Goal: Task Accomplishment & Management: Manage account settings

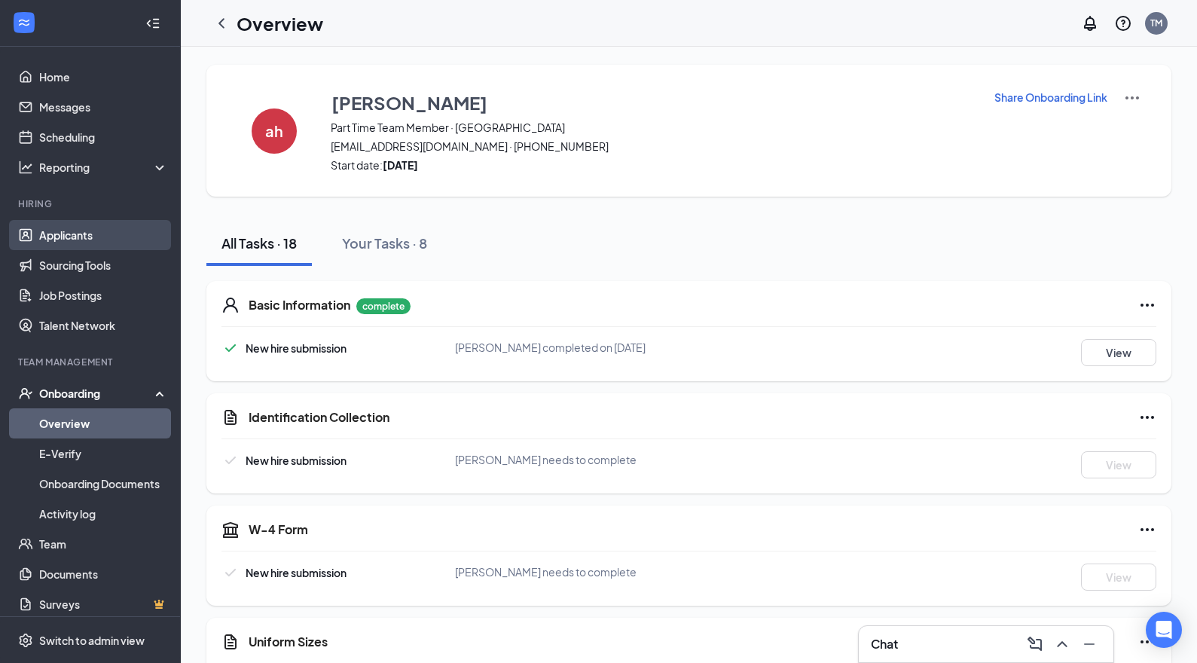
click at [65, 230] on link "Applicants" at bounding box center [103, 235] width 129 height 30
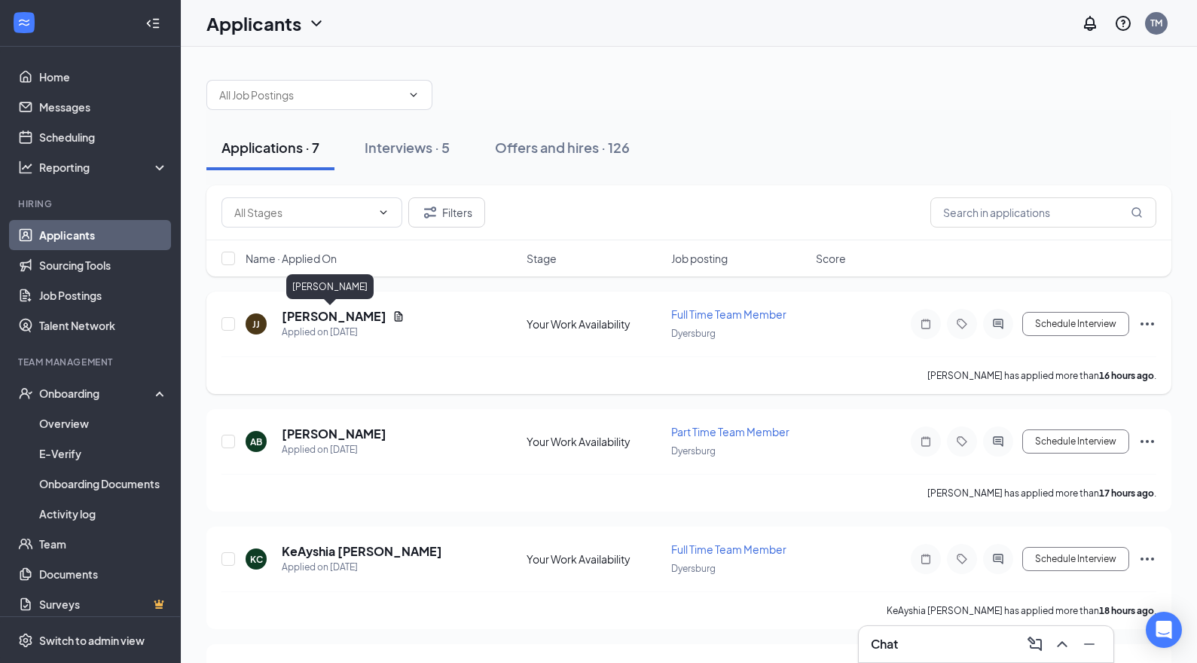
click at [334, 316] on h5 "[PERSON_NAME]" at bounding box center [334, 316] width 105 height 17
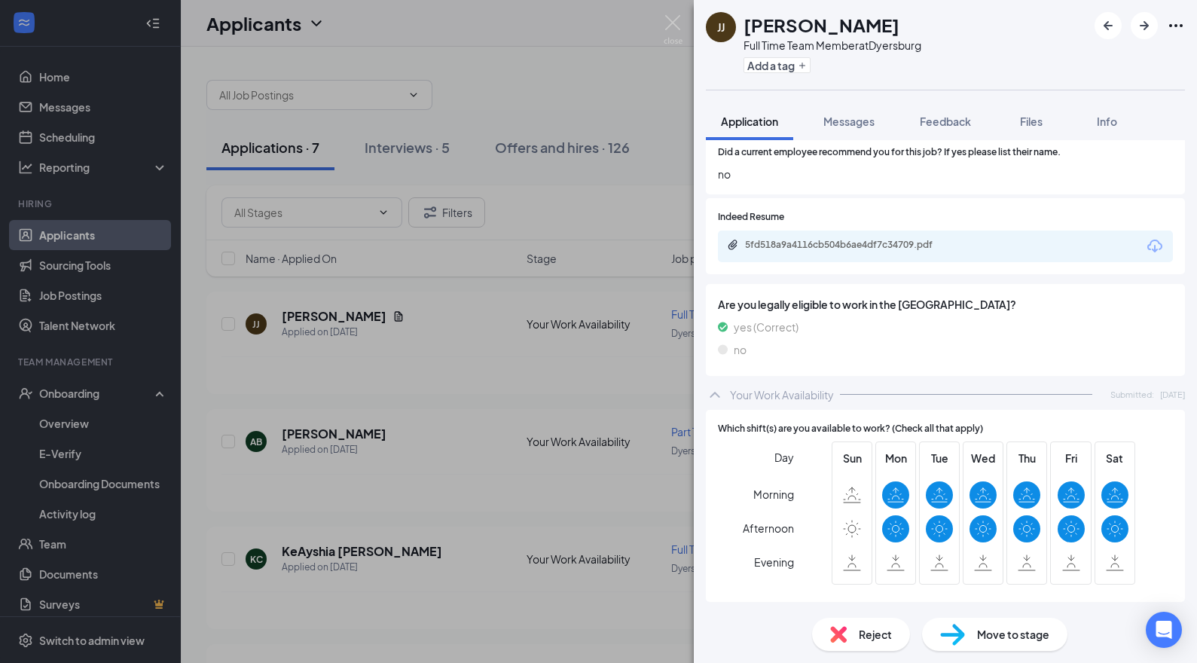
scroll to position [2008, 0]
click at [1155, 240] on icon "Download" at bounding box center [1154, 246] width 15 height 13
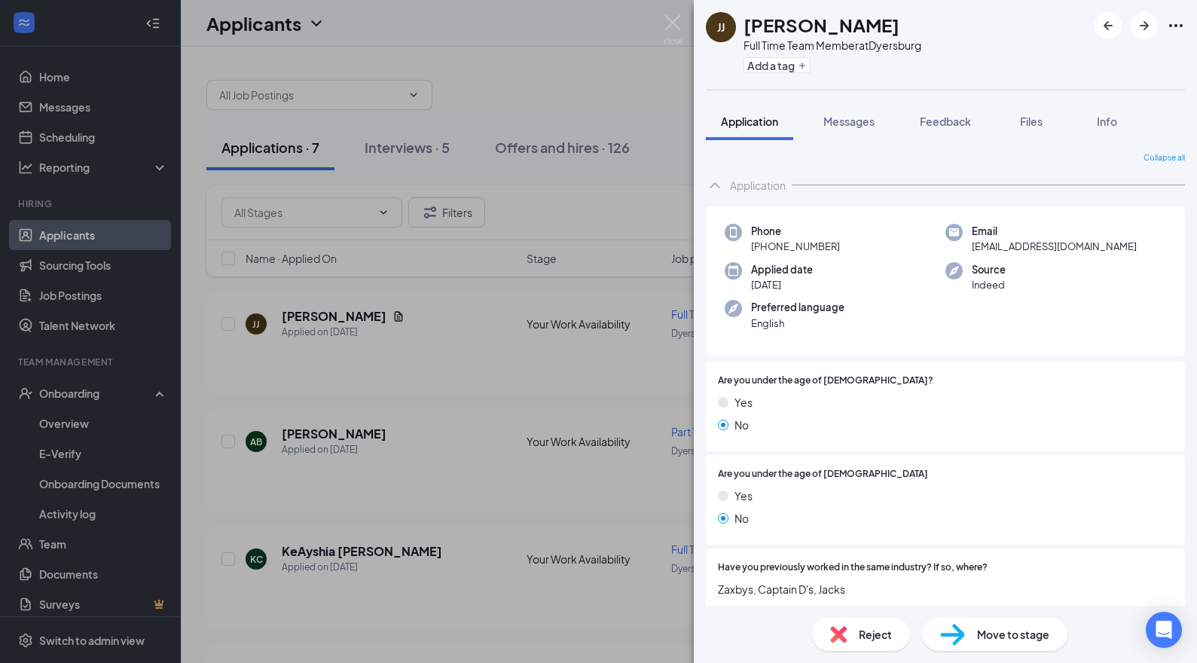
scroll to position [0, 0]
click at [880, 629] on span "Reject" at bounding box center [875, 634] width 33 height 17
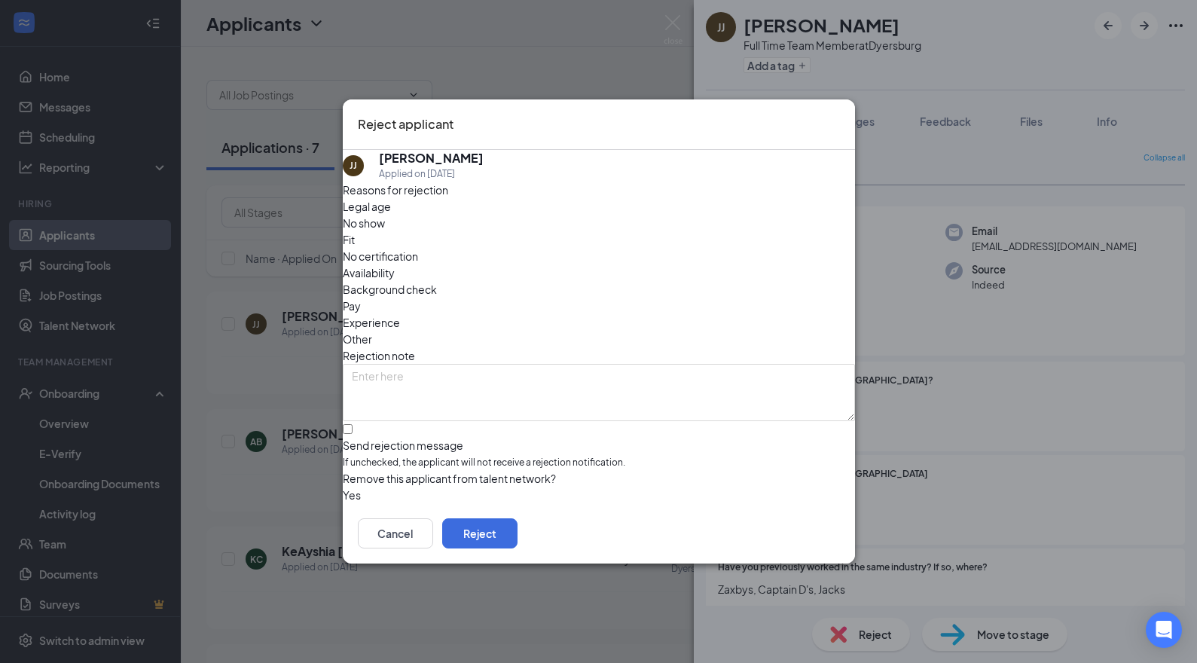
click at [371, 438] on div at bounding box center [599, 438] width 512 height 0
click at [353, 424] on input "Send rejection message If unchecked, the applicant will not receive a rejection…" at bounding box center [348, 429] width 10 height 10
checkbox input "true"
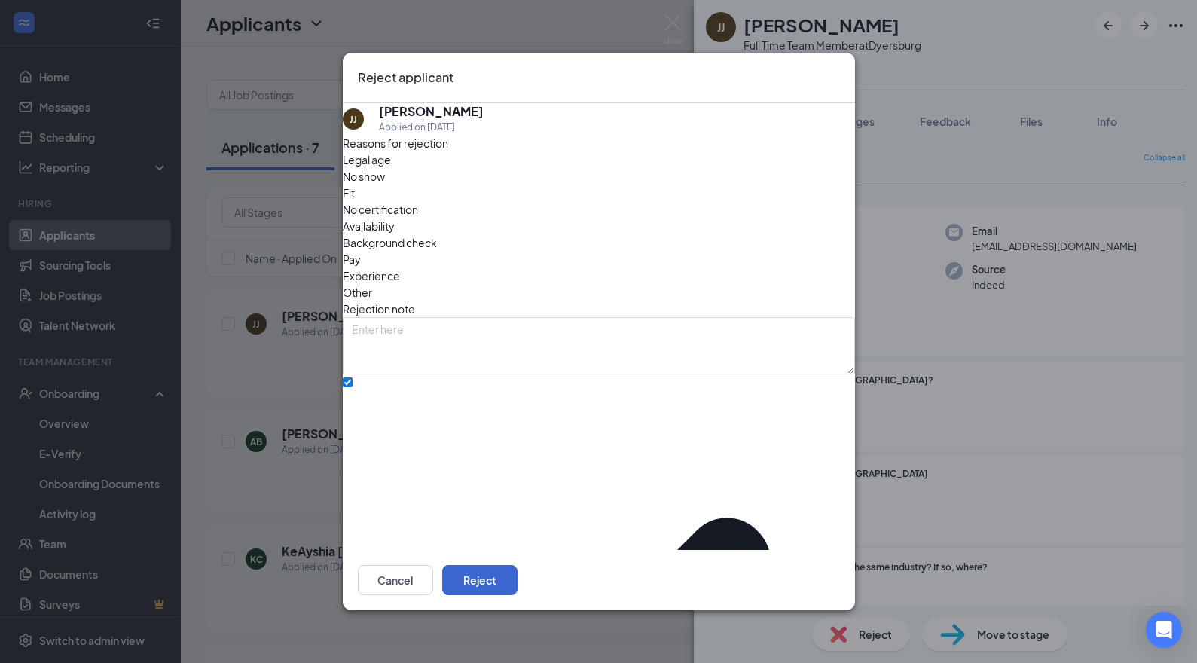
click at [518, 581] on button "Reject" at bounding box center [479, 580] width 75 height 30
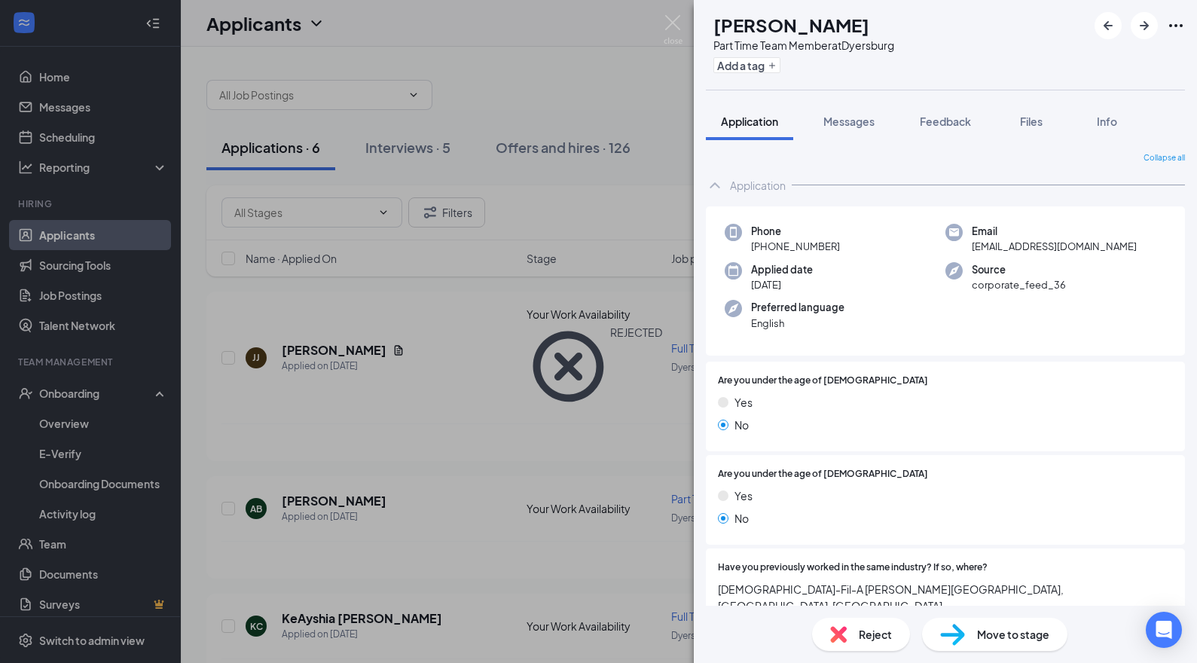
click at [460, 511] on div "AB [PERSON_NAME] Part Time Team Member at [GEOGRAPHIC_DATA] Add a tag Applicati…" at bounding box center [598, 331] width 1197 height 663
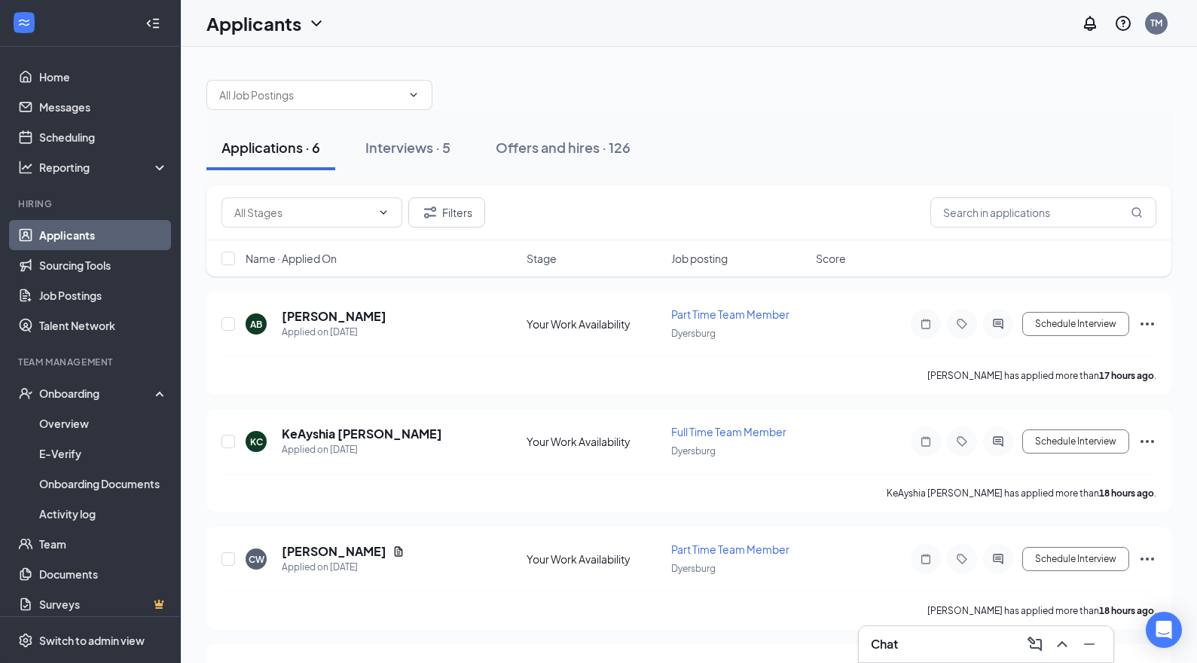
click at [924, 640] on div "Chat" at bounding box center [986, 644] width 231 height 24
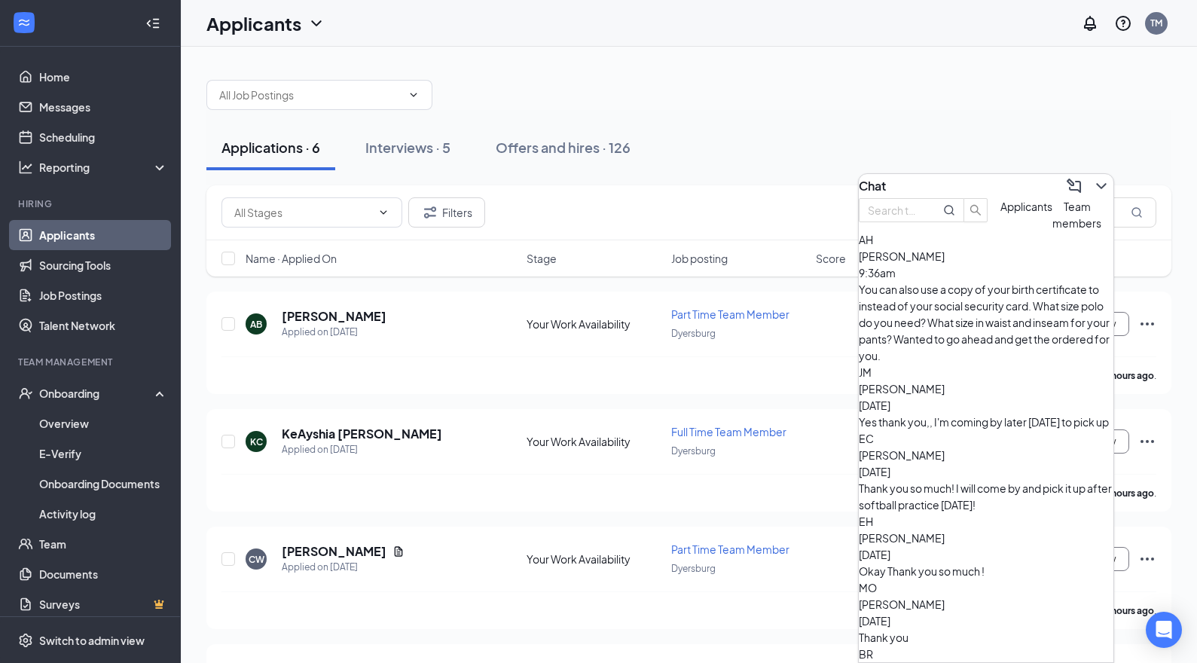
click at [1000, 213] on span "Applicants" at bounding box center [1026, 207] width 52 height 14
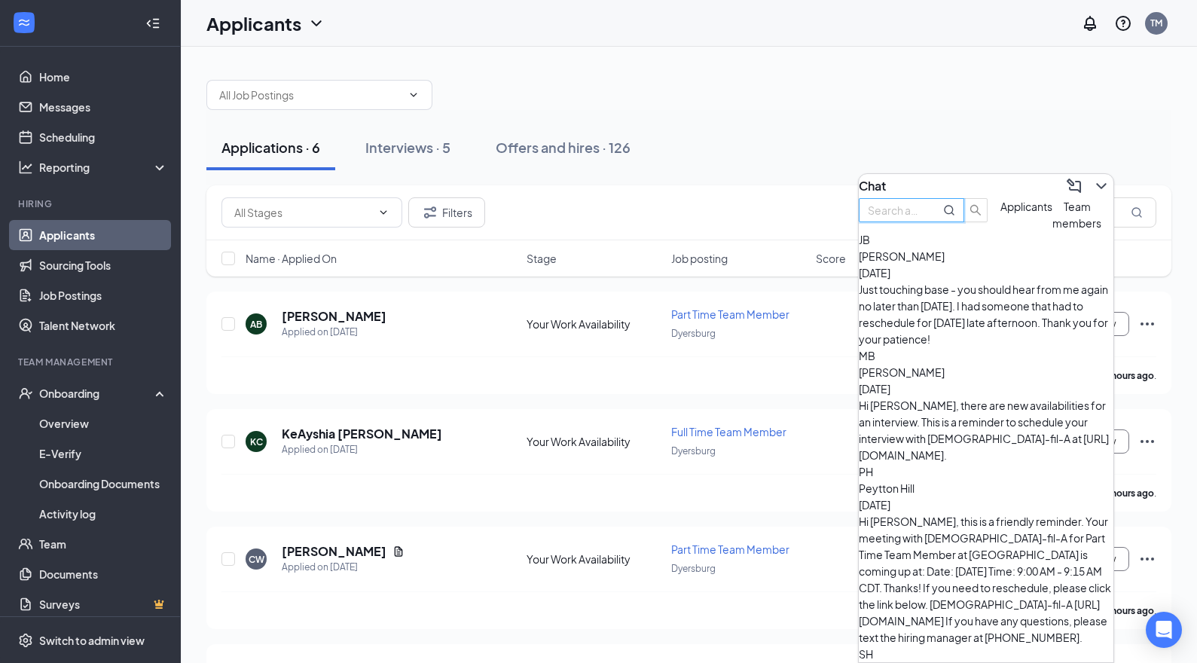
click at [922, 218] on input "text" at bounding box center [895, 210] width 54 height 17
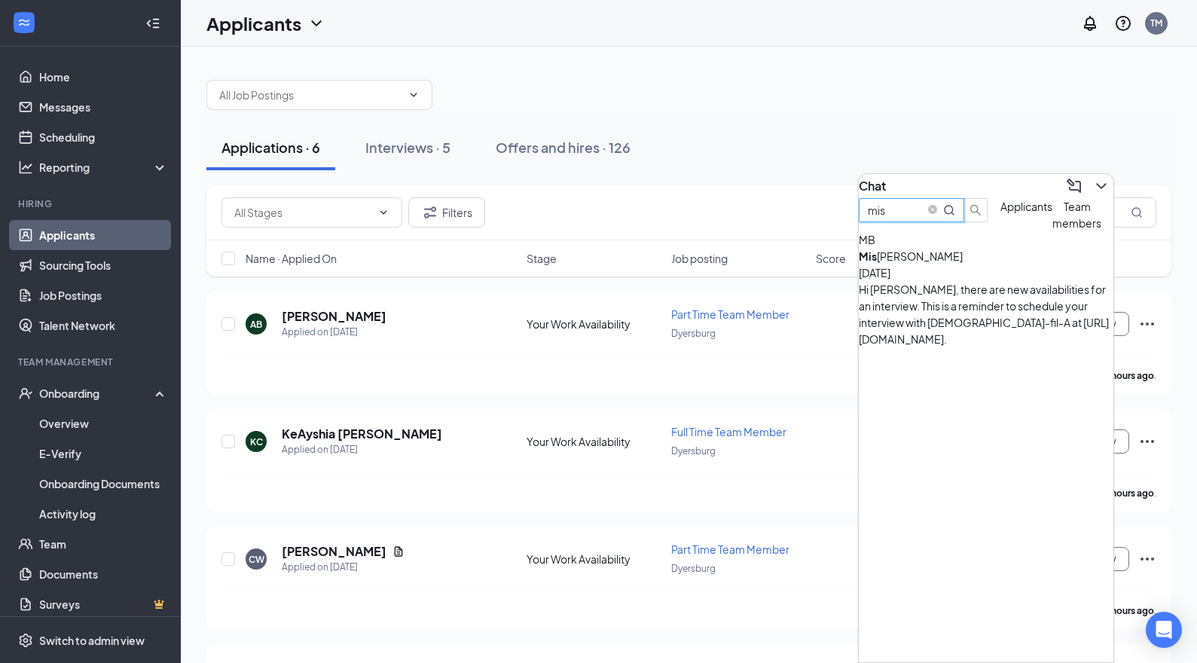
type input "mis"
click at [974, 317] on div "Hi [PERSON_NAME], there are new availabilities for an interview. This is a remi…" at bounding box center [986, 314] width 255 height 66
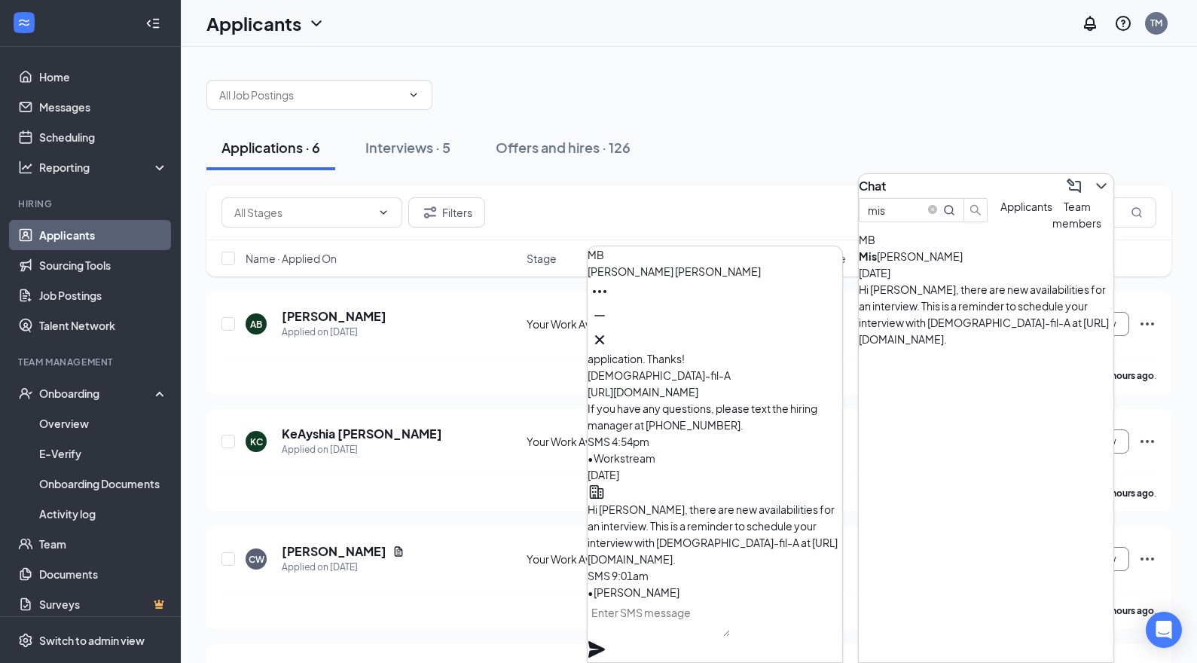
click at [709, 636] on textarea at bounding box center [659, 618] width 142 height 36
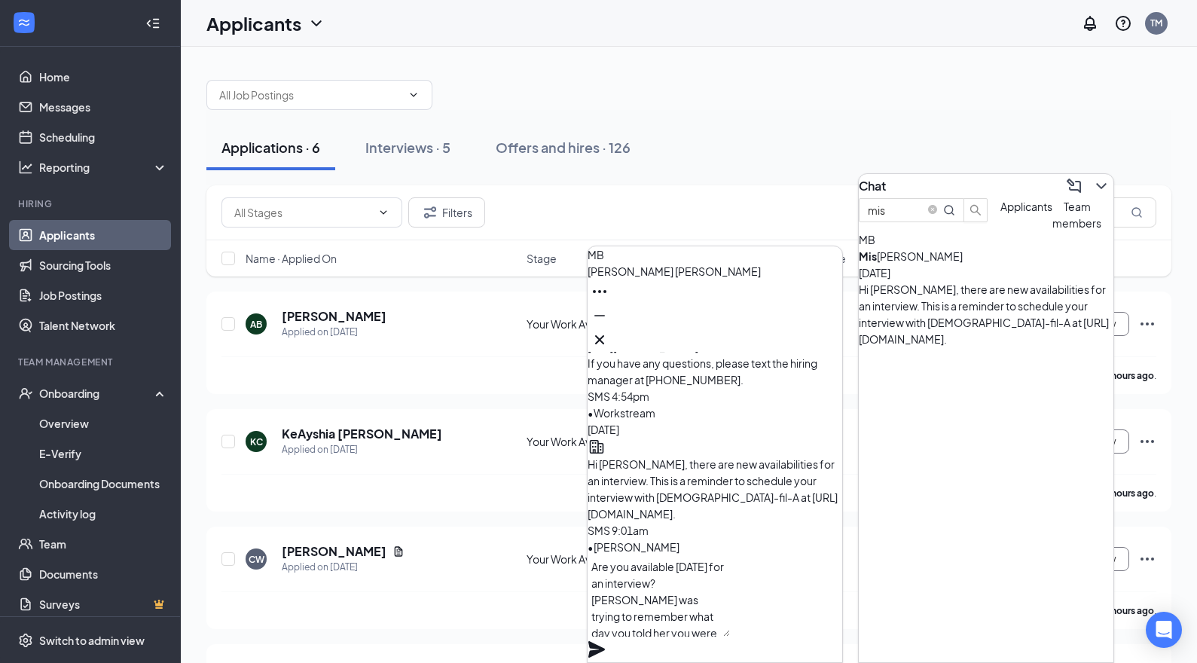
type textarea "Are you available [DATE] for an interview? [PERSON_NAME] was trying to remember…"
click at [606, 640] on icon "Plane" at bounding box center [597, 649] width 18 height 18
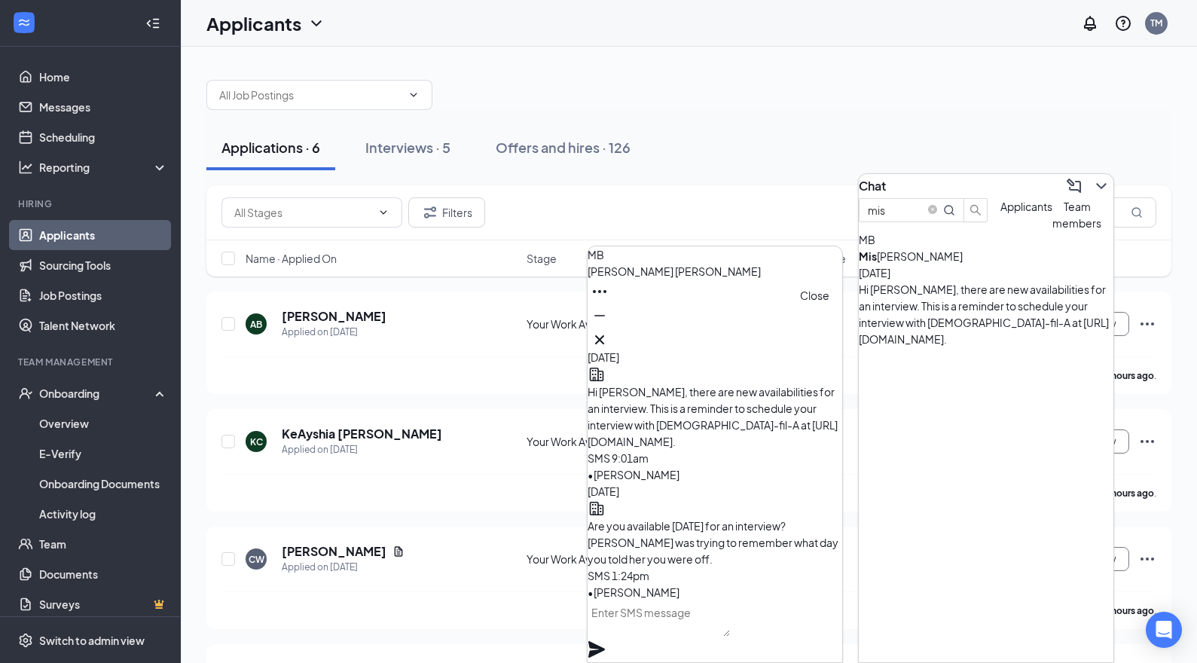
click at [609, 336] on icon "Cross" at bounding box center [600, 340] width 18 height 18
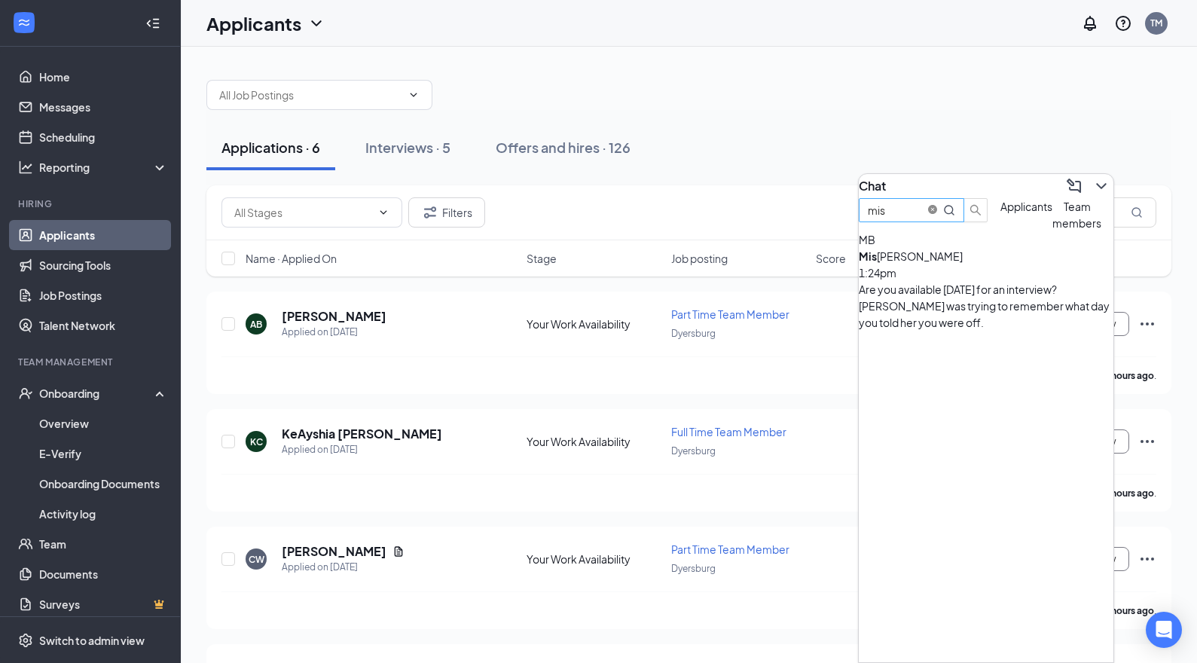
click at [937, 214] on icon "close-circle" at bounding box center [932, 209] width 9 height 9
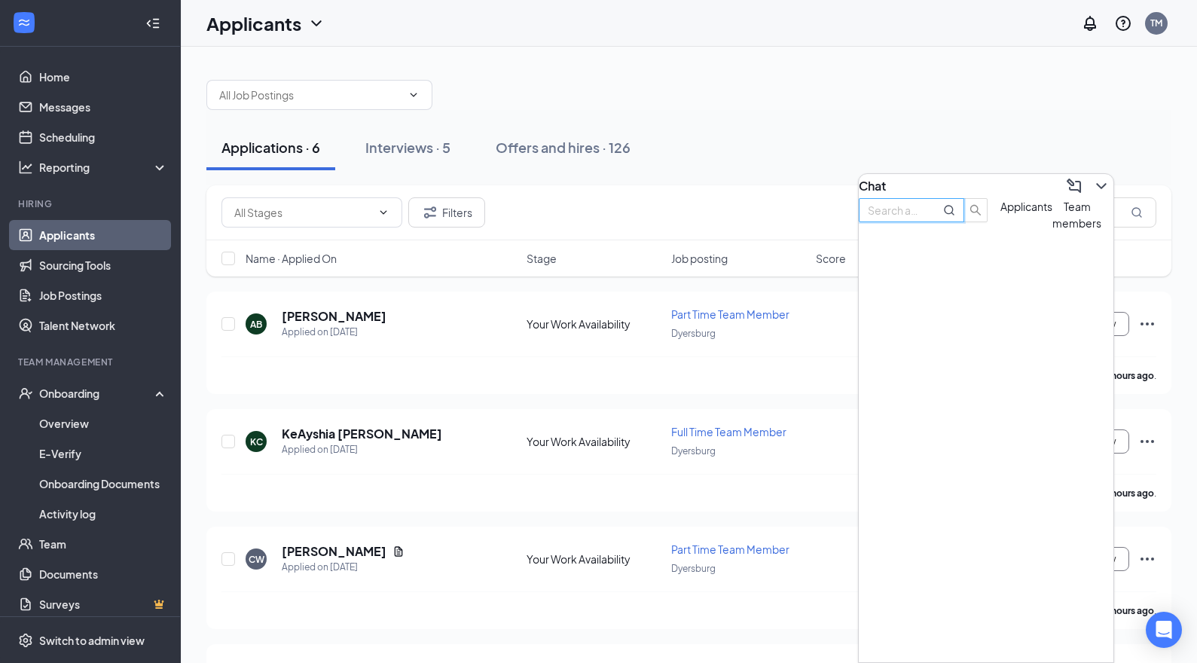
click at [1097, 177] on icon "ChevronDown" at bounding box center [1101, 186] width 18 height 18
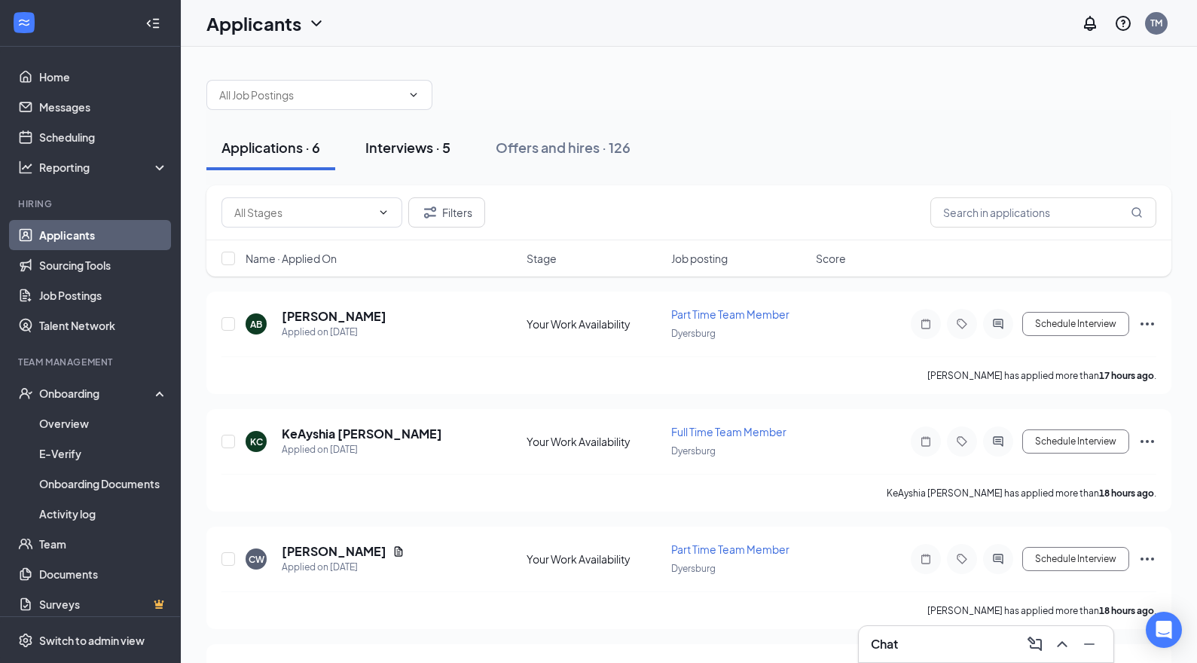
click at [411, 147] on div "Interviews · 5" at bounding box center [407, 147] width 85 height 19
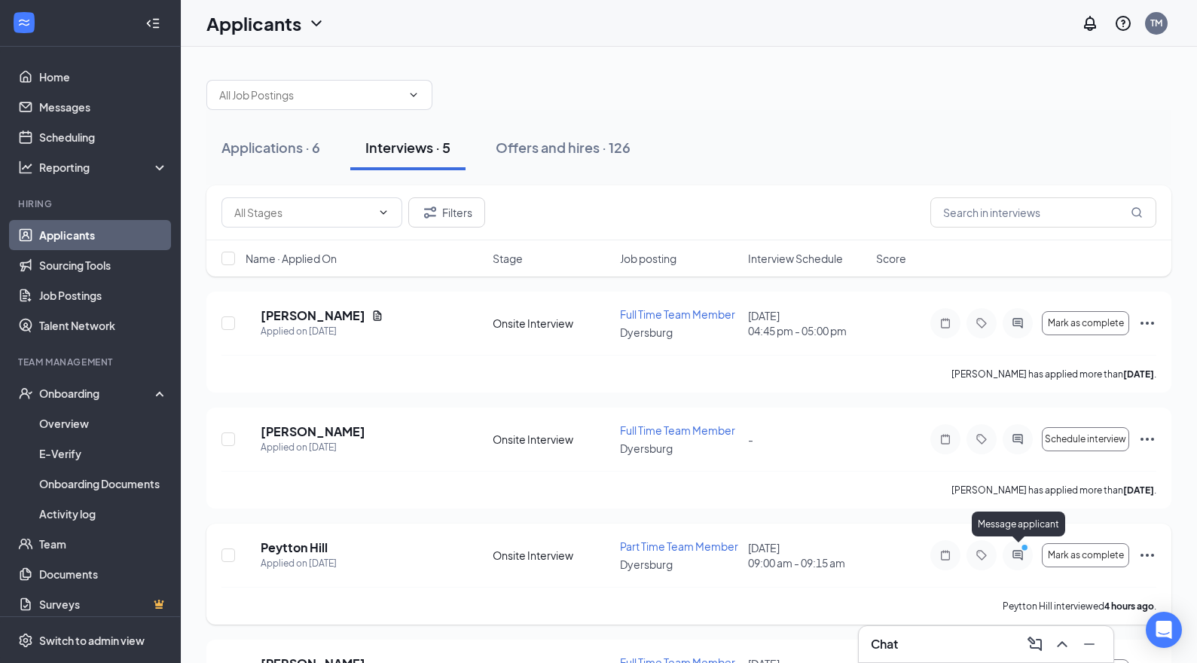
click at [1020, 550] on icon "PrimaryDot" at bounding box center [1027, 549] width 18 height 12
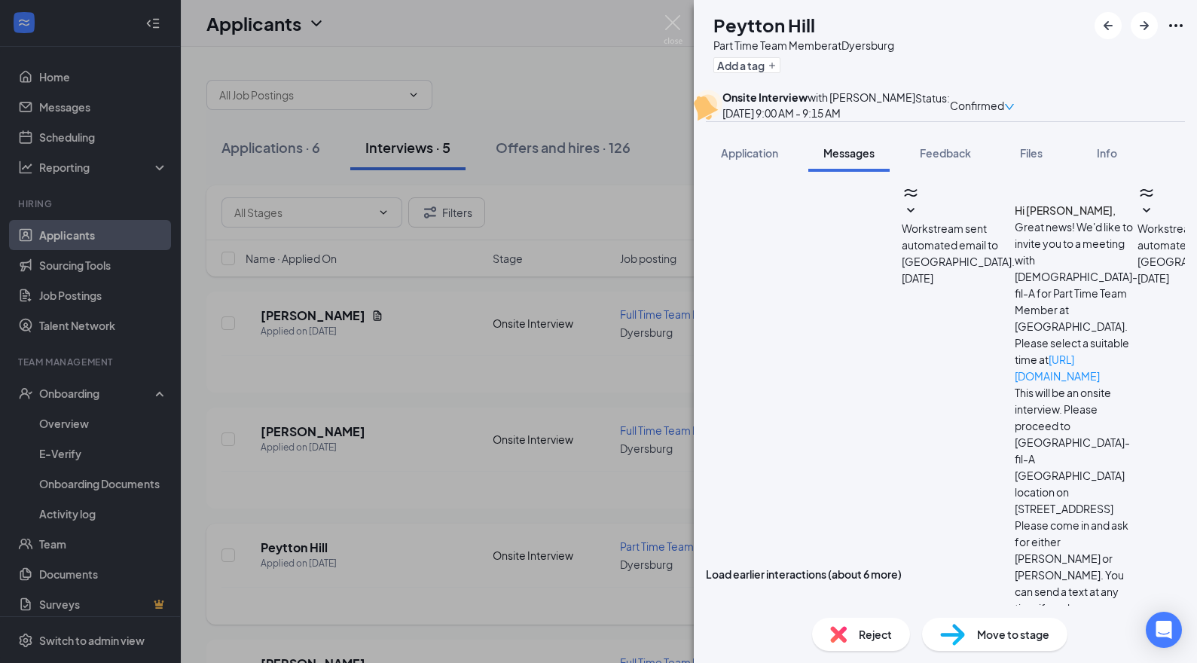
scroll to position [675, 0]
type textarea "Y"
type textarea "y"
type textarea "Y"
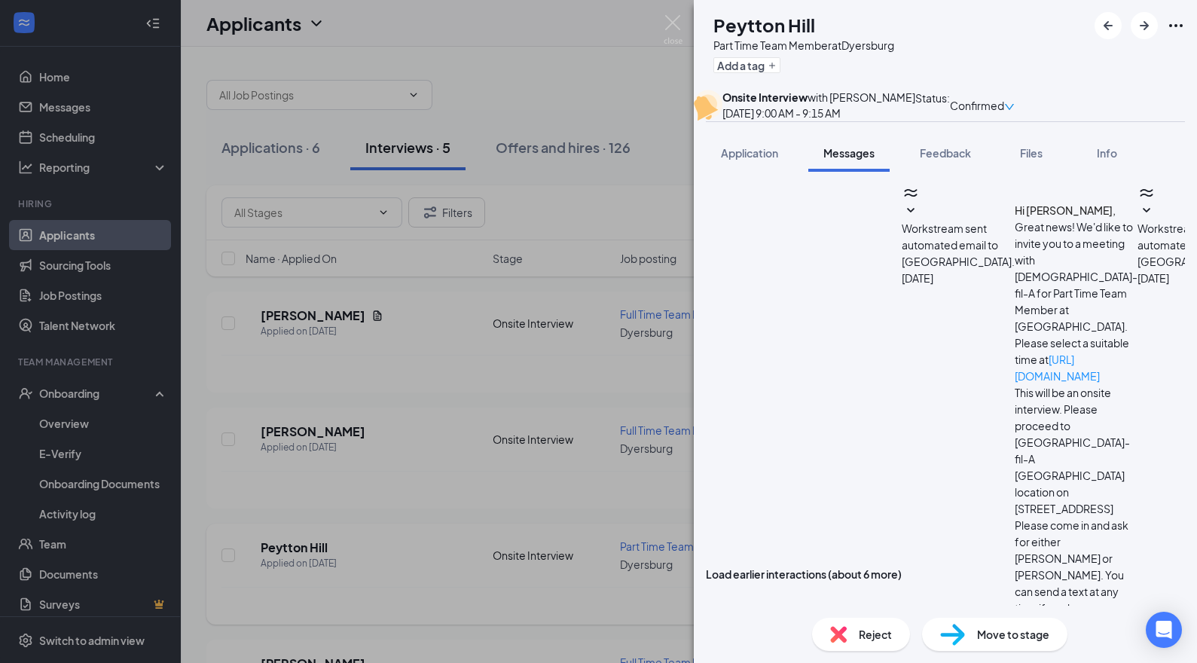
type textarea "No worries! I said you would hear from me no later than [DATE]. I meet with my …"
click at [510, 378] on div "PH Peytton Hill Part Time Team Member at [GEOGRAPHIC_DATA] Add a tag Onsite Int…" at bounding box center [598, 331] width 1197 height 663
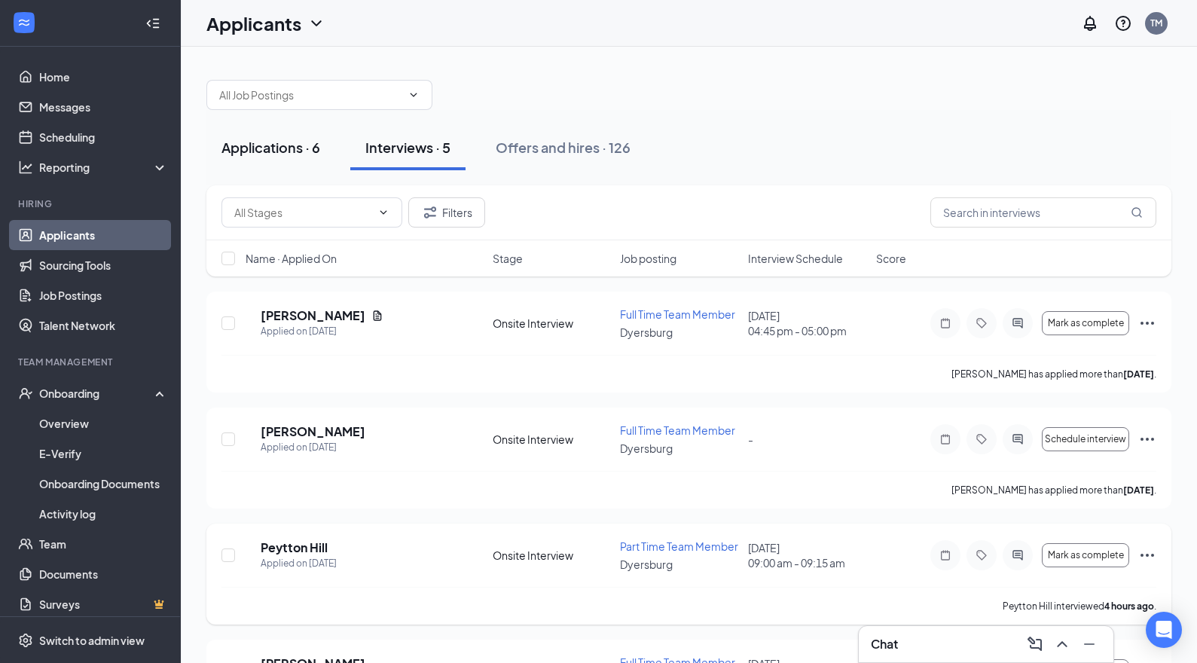
click at [285, 146] on div "Applications · 6" at bounding box center [270, 147] width 99 height 19
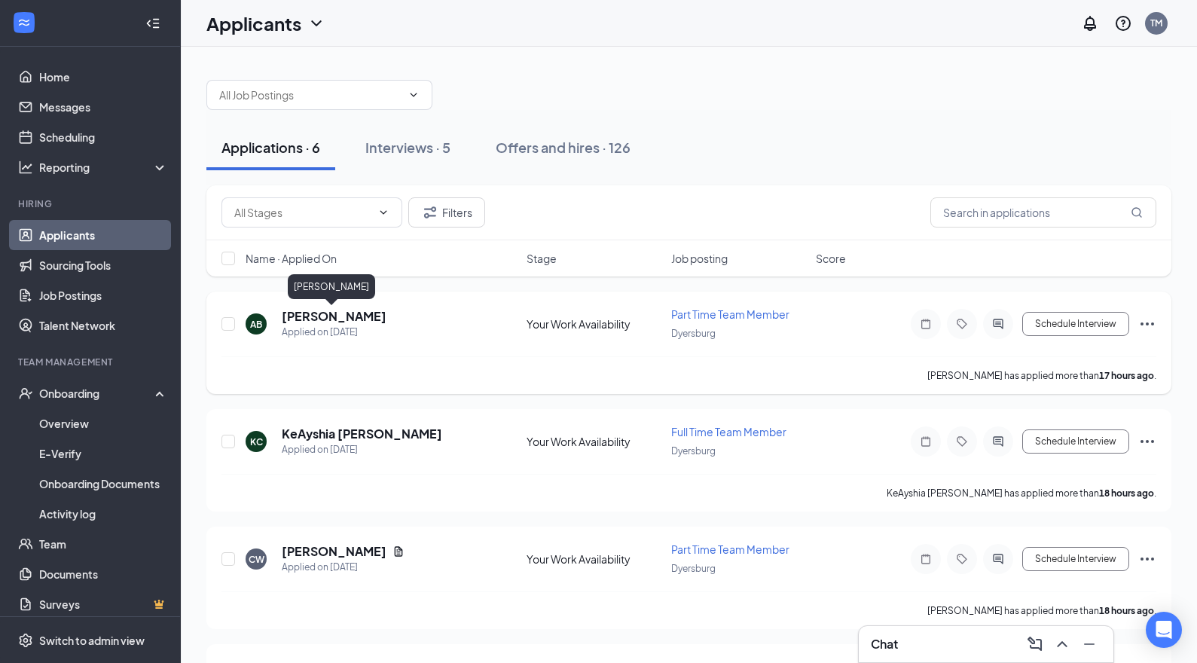
click at [346, 319] on h5 "[PERSON_NAME]" at bounding box center [334, 316] width 105 height 17
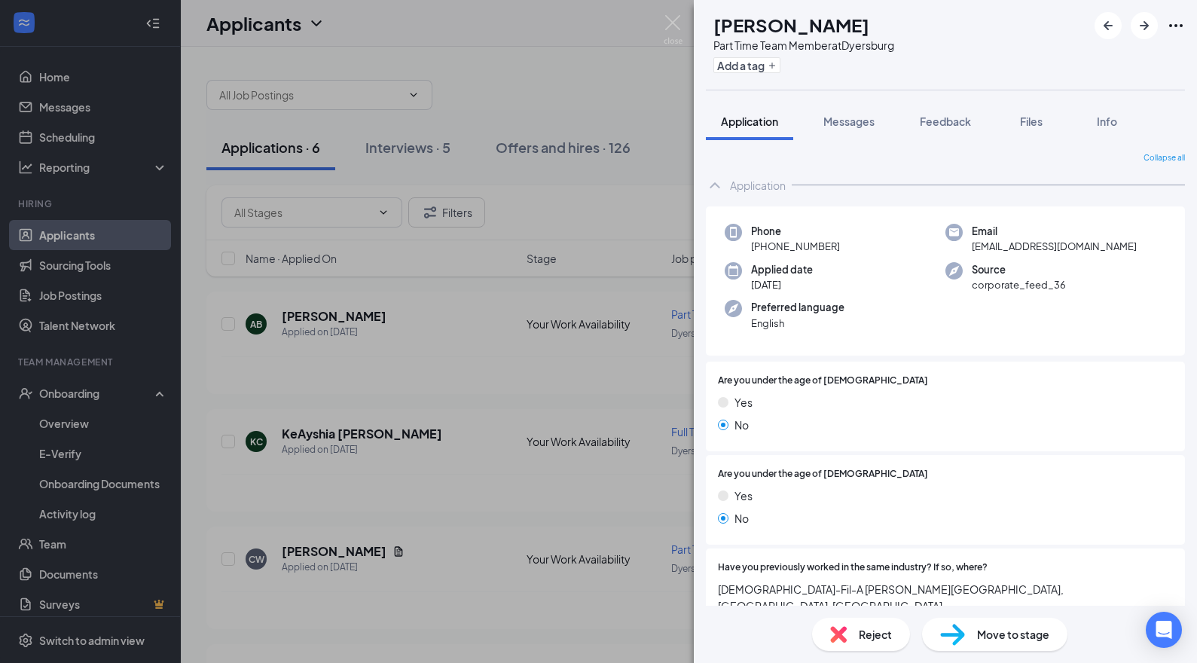
click at [539, 474] on div "AB [PERSON_NAME] Part Time Team Member at [GEOGRAPHIC_DATA] Add a tag Applicati…" at bounding box center [598, 331] width 1197 height 663
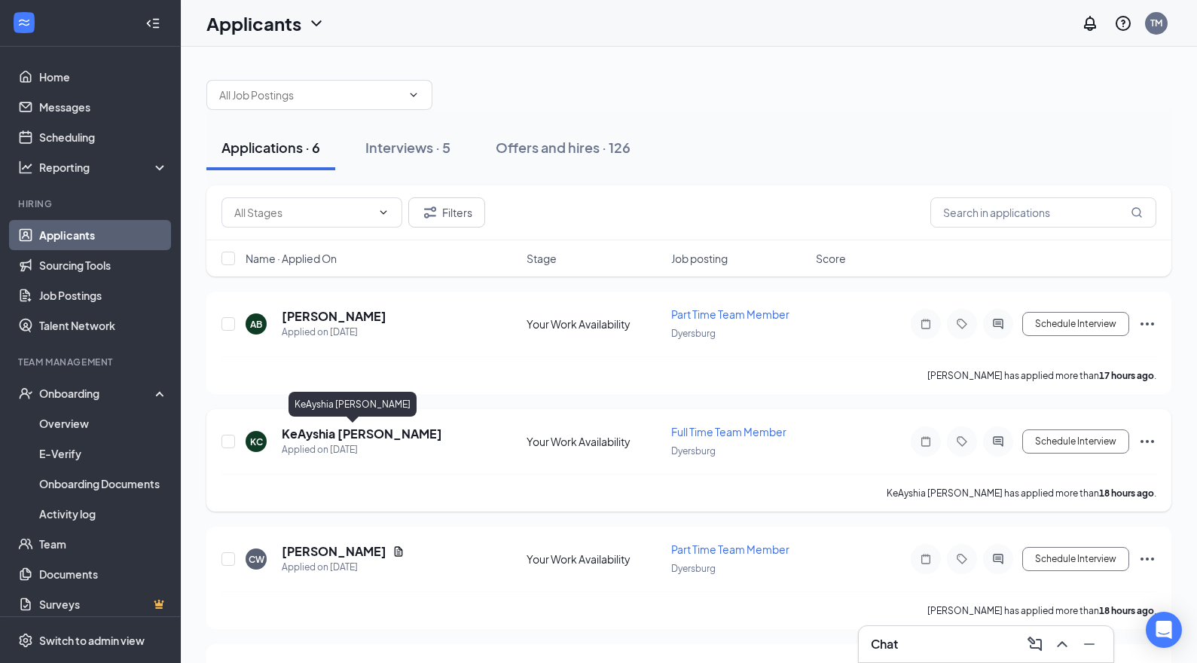
click at [363, 429] on h5 "KeAyshia [PERSON_NAME]" at bounding box center [362, 434] width 160 height 17
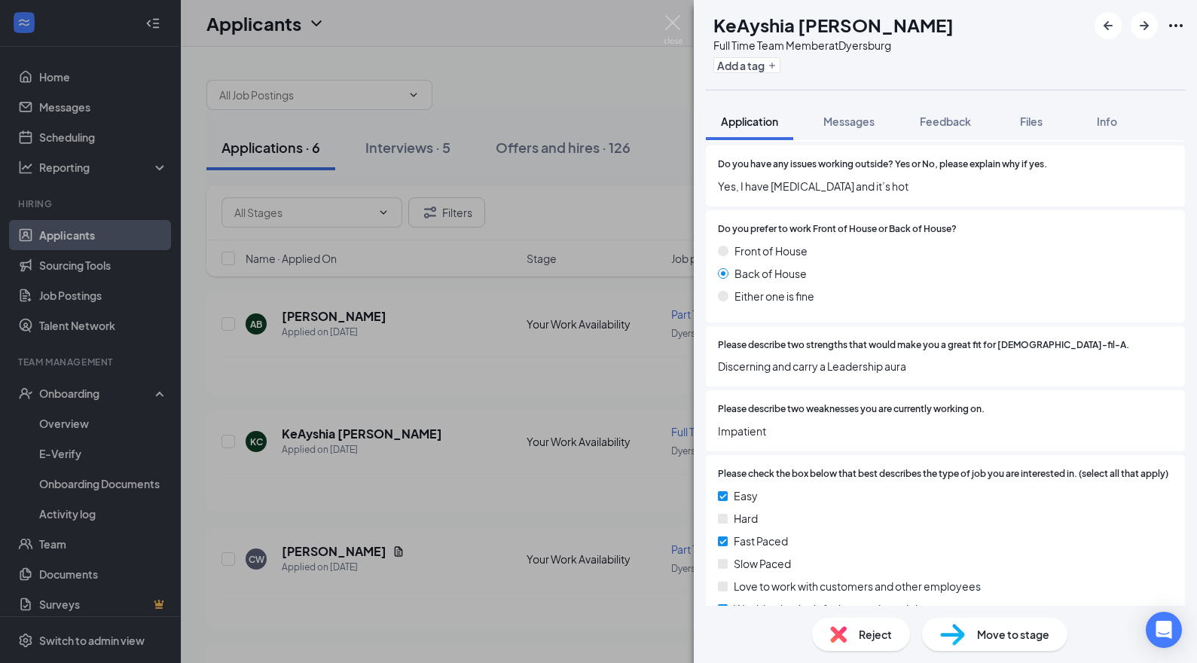
scroll to position [1412, 0]
click at [872, 634] on span "Reject" at bounding box center [875, 634] width 33 height 17
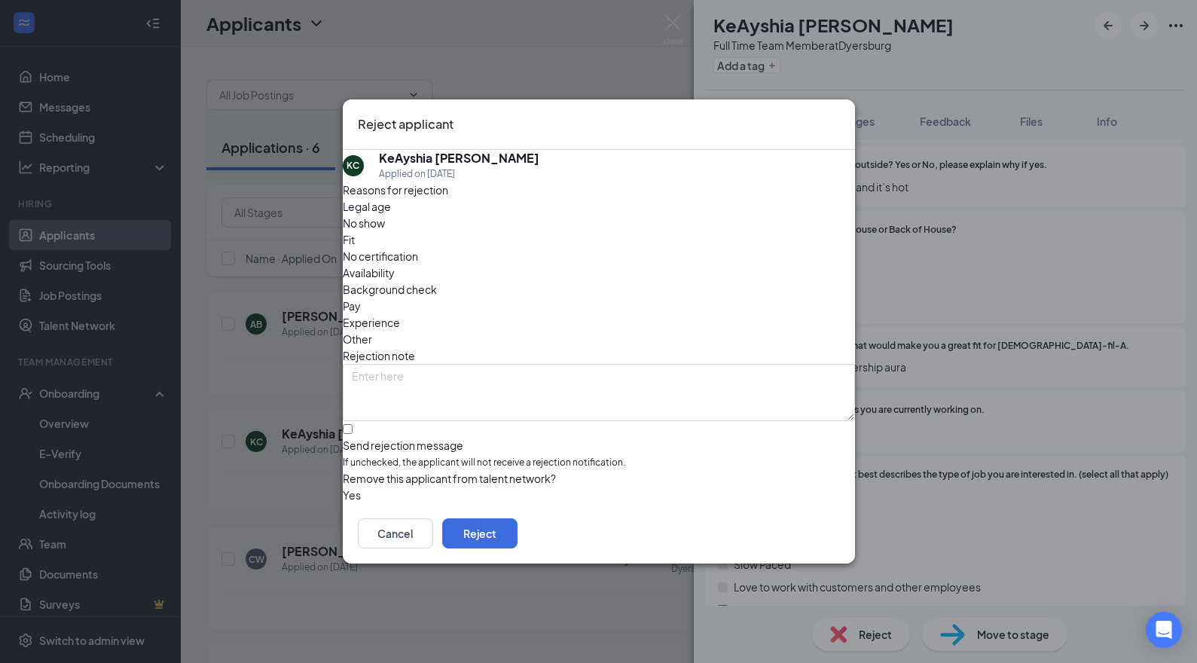
click at [368, 438] on div at bounding box center [599, 438] width 512 height 0
click at [353, 424] on input "Send rejection message If unchecked, the applicant will not receive a rejection…" at bounding box center [348, 429] width 10 height 10
checkbox input "true"
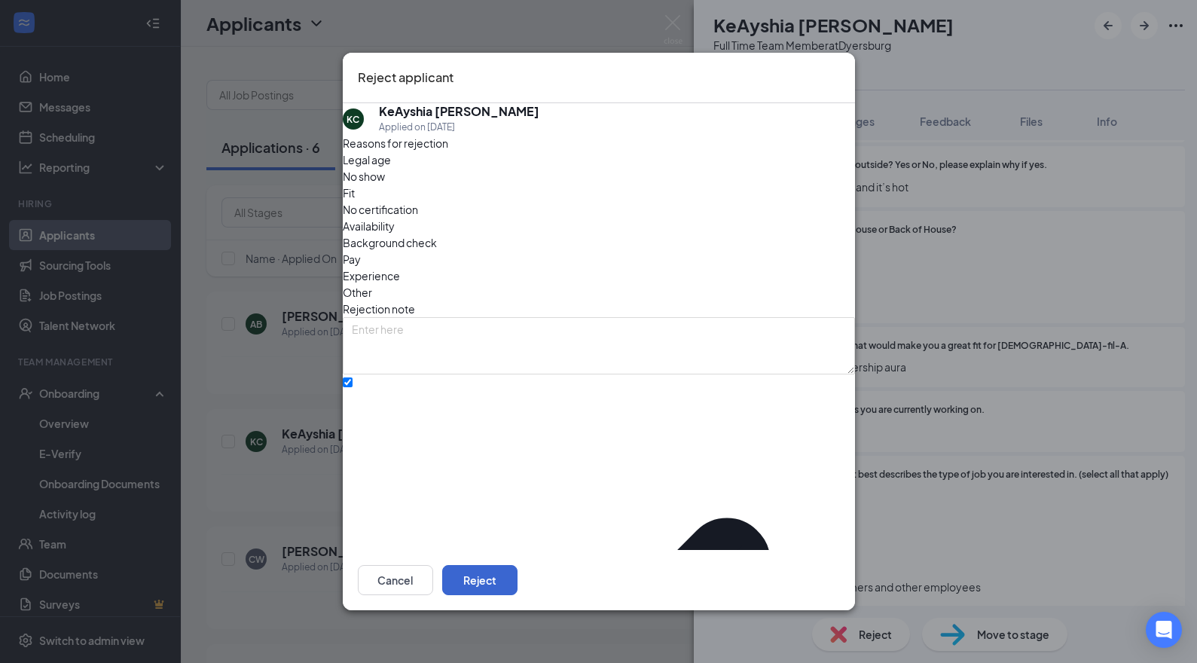
click at [518, 573] on button "Reject" at bounding box center [479, 580] width 75 height 30
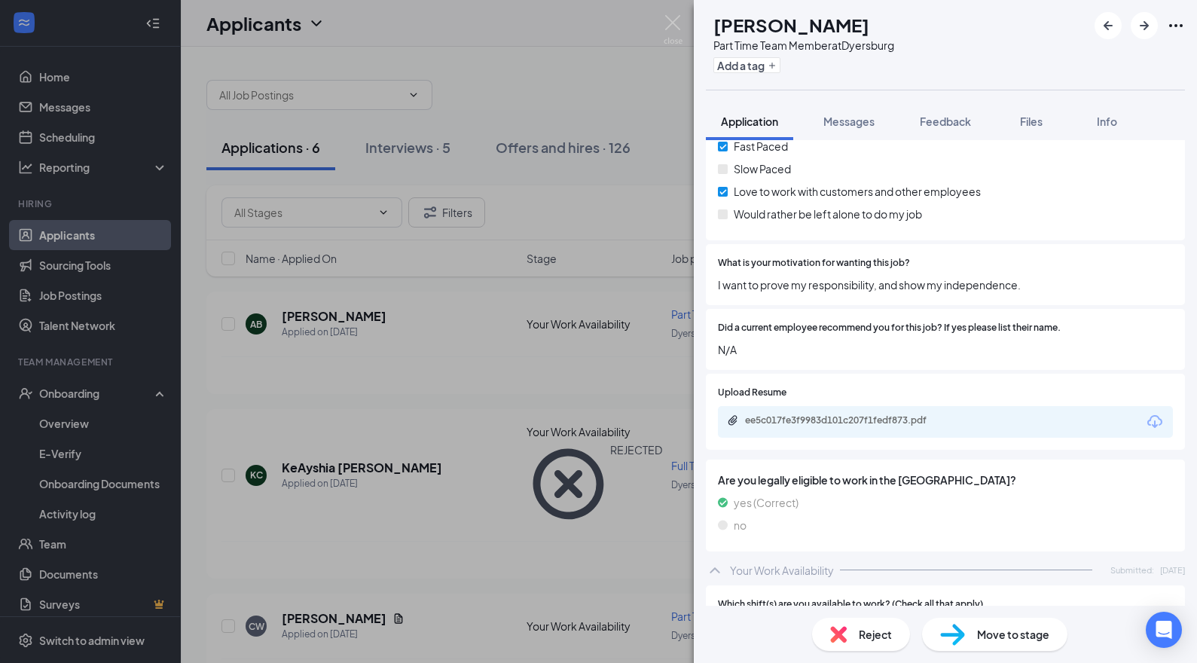
scroll to position [1739, 0]
click at [1157, 417] on icon "Download" at bounding box center [1154, 423] width 15 height 13
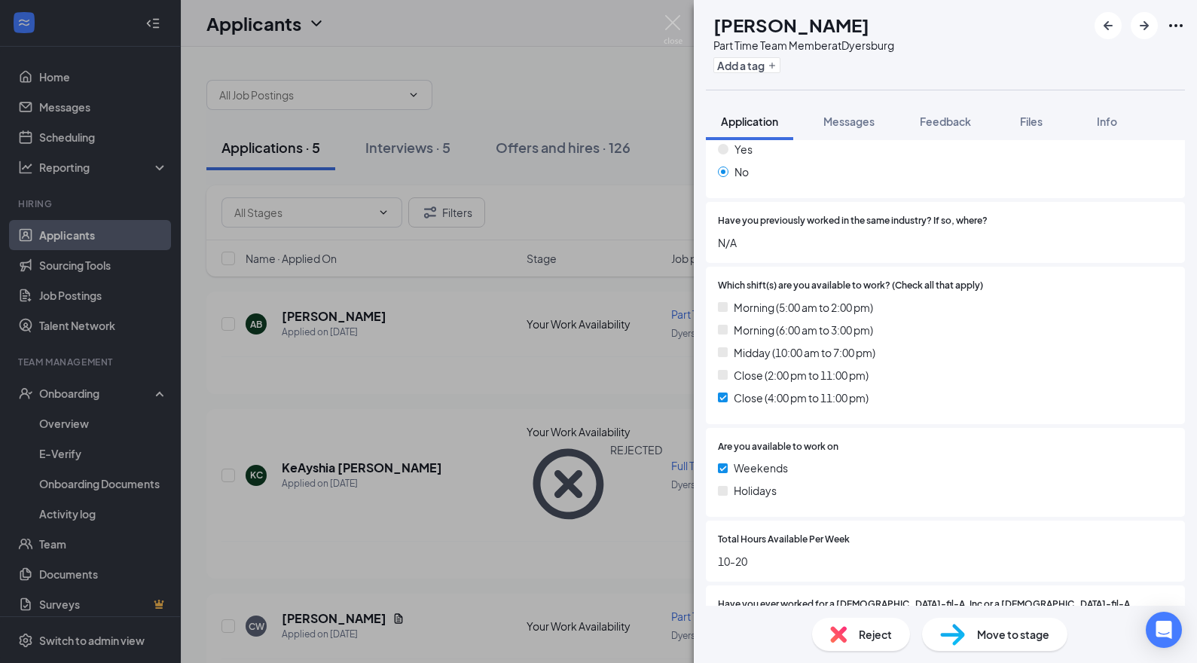
scroll to position [346, 0]
click at [866, 633] on span "Reject" at bounding box center [875, 634] width 33 height 17
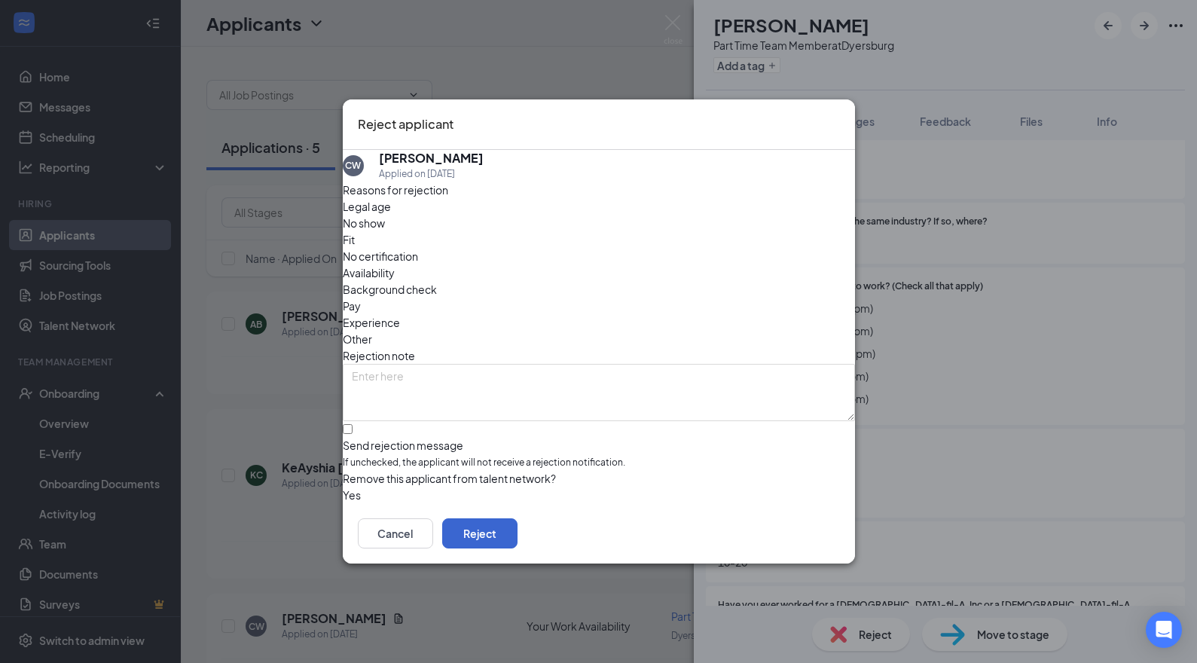
click at [518, 534] on button "Reject" at bounding box center [479, 533] width 75 height 30
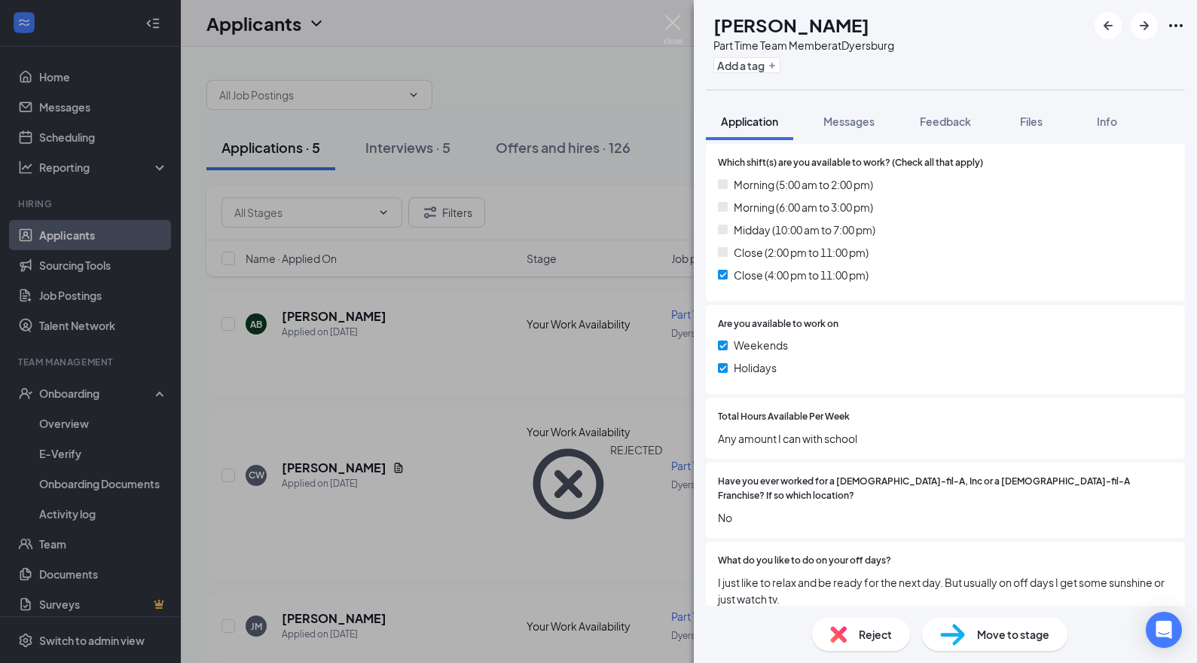
scroll to position [470, 0]
click at [997, 422] on div "Total Hours Available Per Week Any amount I can with school" at bounding box center [945, 427] width 455 height 37
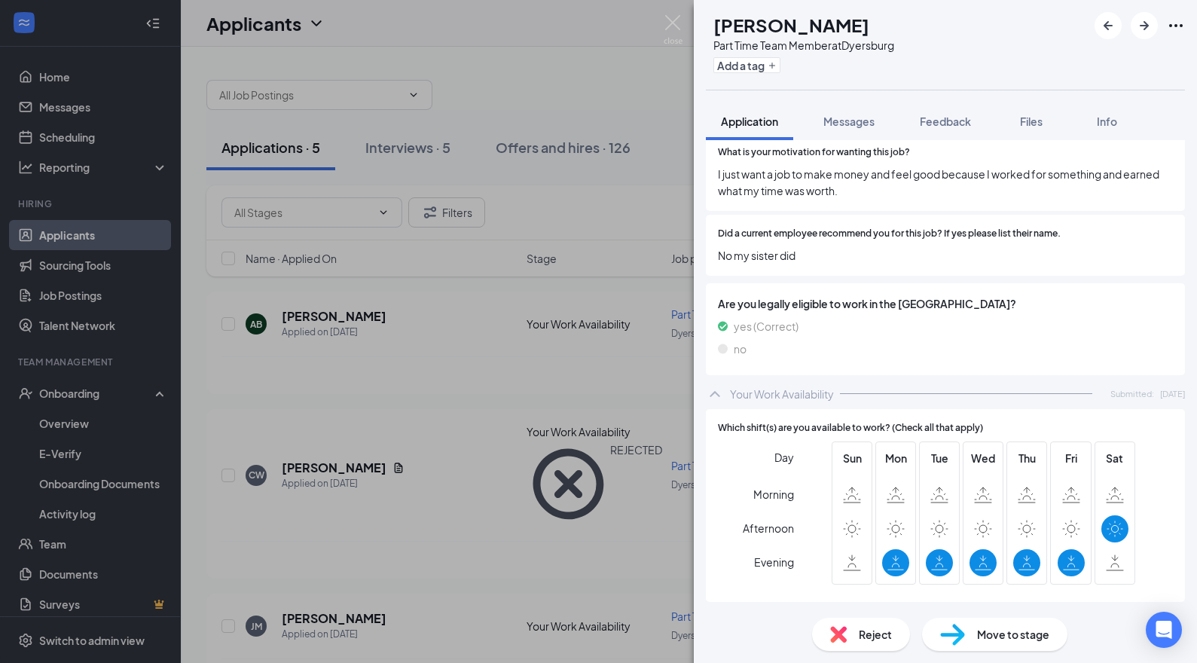
scroll to position [1863, 0]
click at [892, 411] on div "Which shift(s) are you available to work? (Check all that apply) Day Morning Af…" at bounding box center [945, 505] width 479 height 193
click at [545, 388] on div "[PERSON_NAME] Jayden [PERSON_NAME] Part Time Team Member at [GEOGRAPHIC_DATA] A…" at bounding box center [598, 331] width 1197 height 663
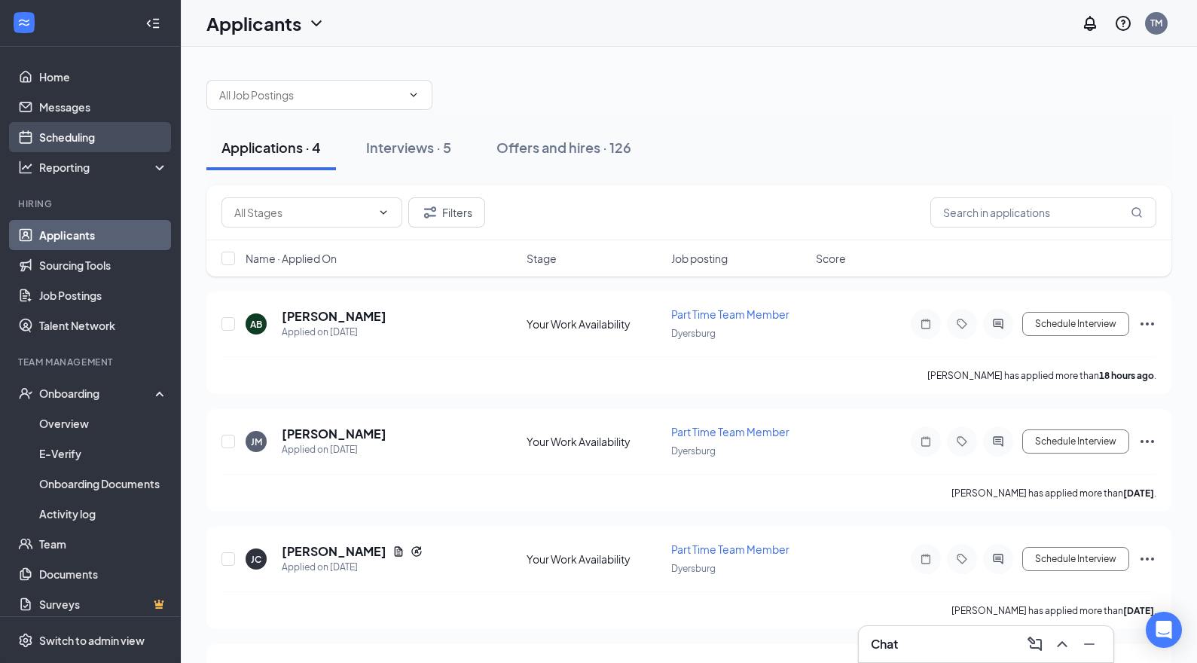
click at [53, 139] on link "Scheduling" at bounding box center [103, 137] width 129 height 30
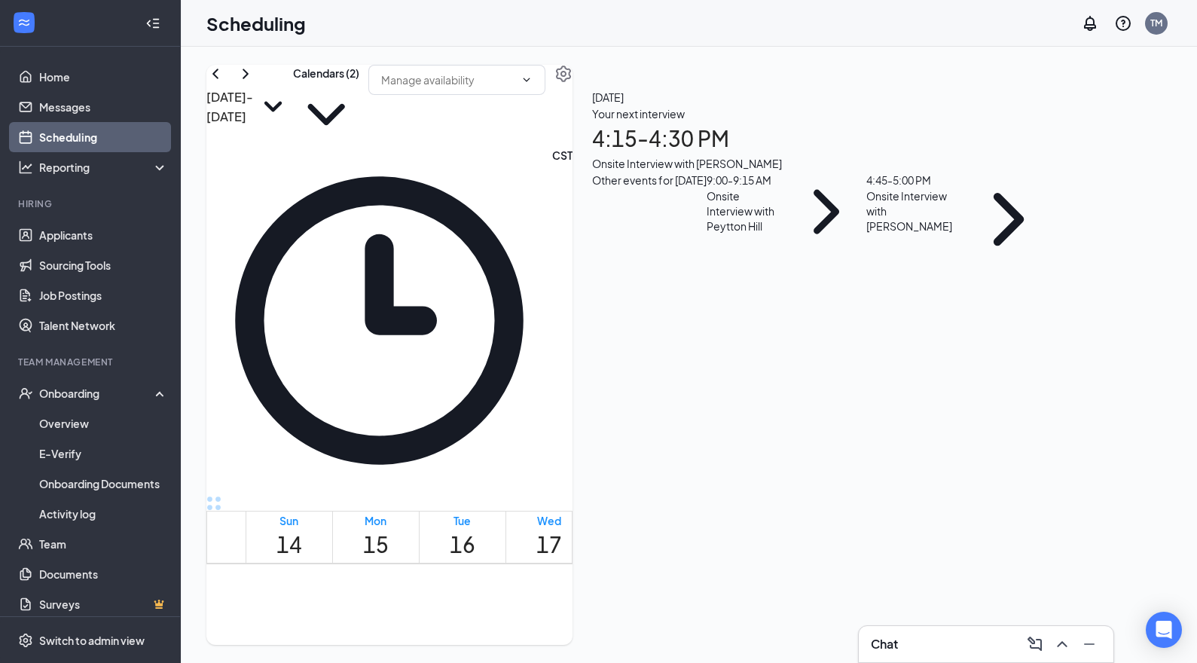
scroll to position [1510, 0]
click at [60, 73] on link "Home" at bounding box center [103, 77] width 129 height 30
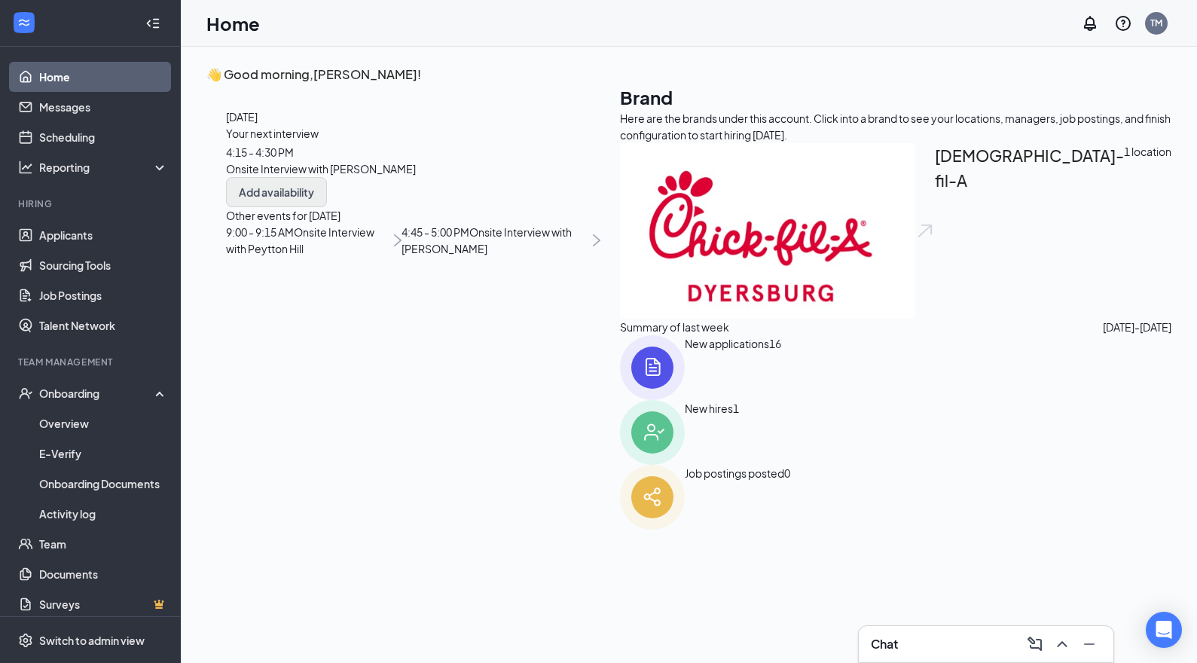
click at [327, 207] on button "Add availability" at bounding box center [276, 192] width 101 height 30
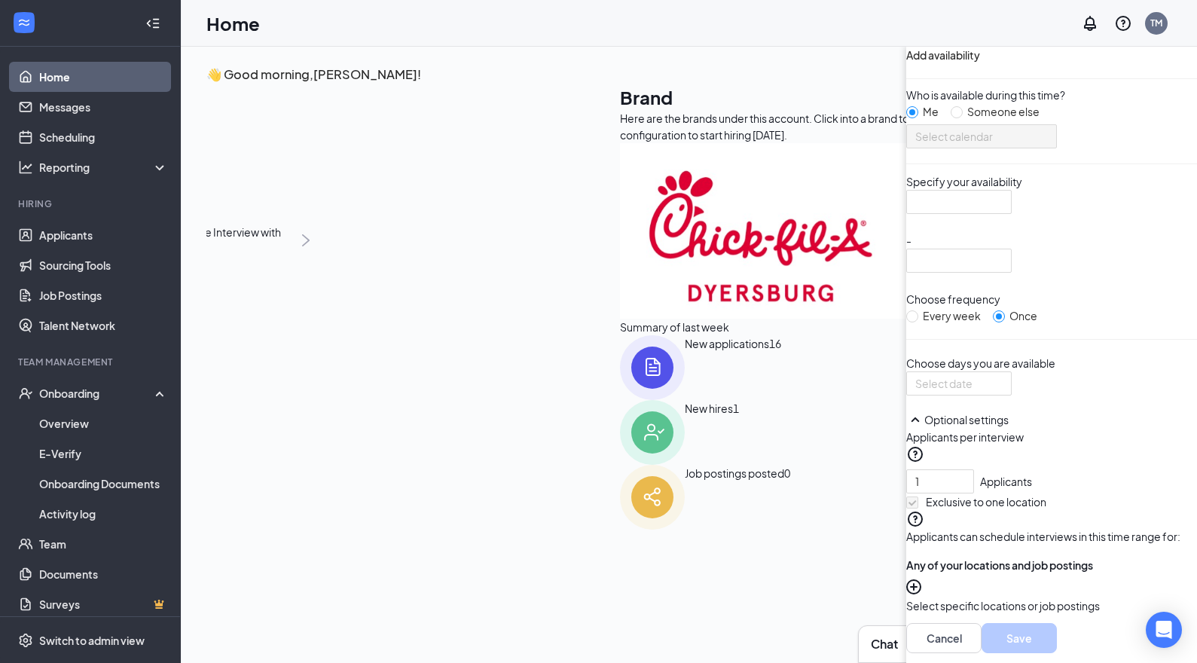
scroll to position [6, 0]
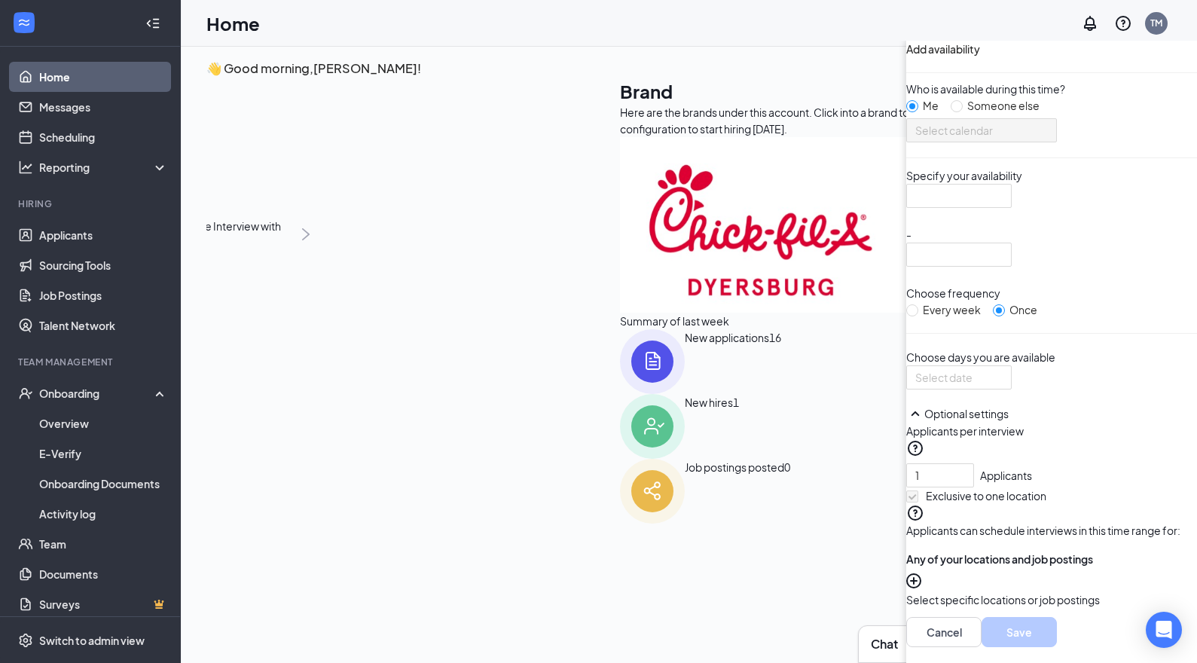
click at [915, 142] on span "Select calendar" at bounding box center [981, 130] width 133 height 23
click at [906, 208] on div at bounding box center [958, 196] width 105 height 24
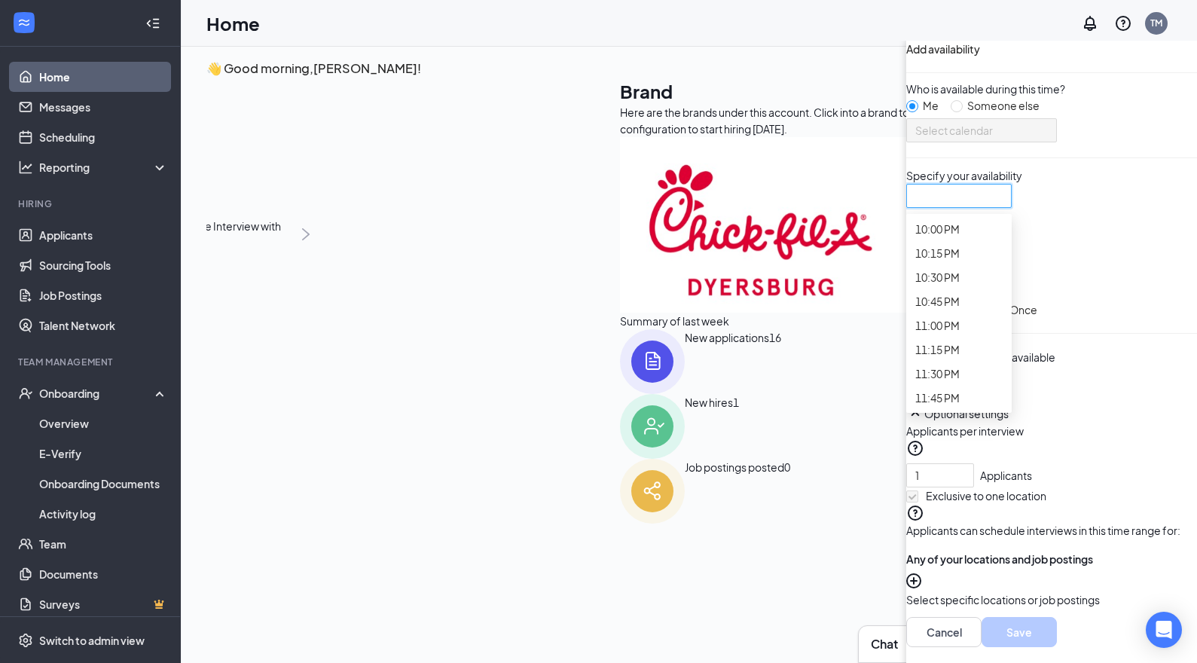
scroll to position [2205, 0]
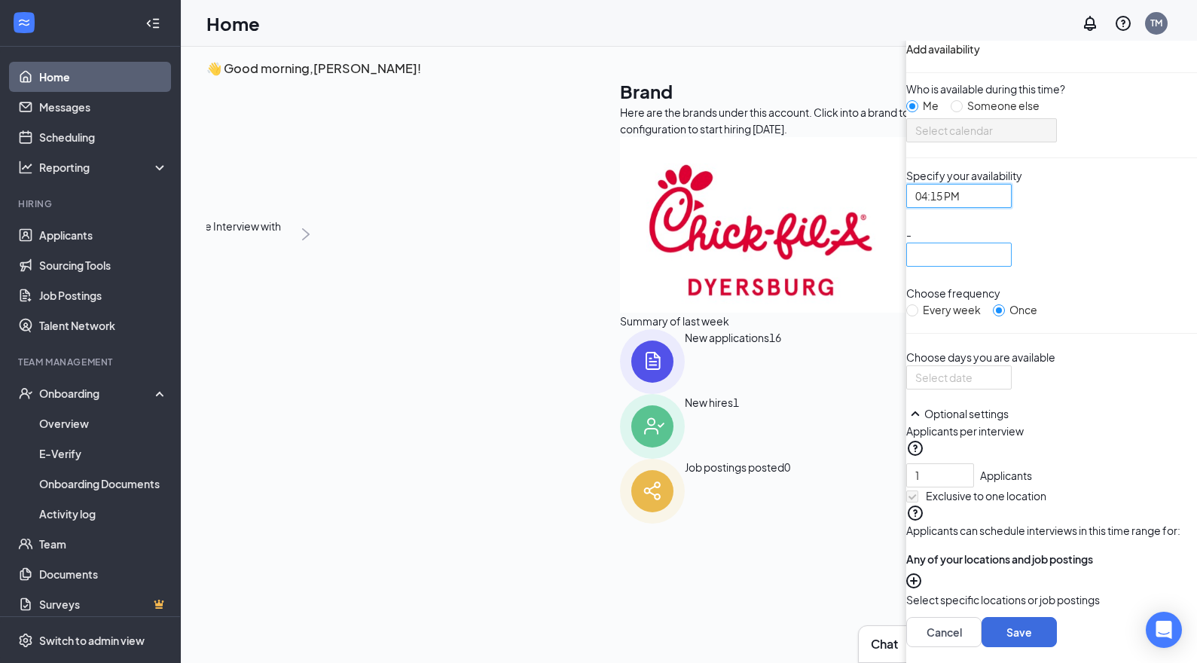
click at [906, 267] on div at bounding box center [958, 255] width 105 height 24
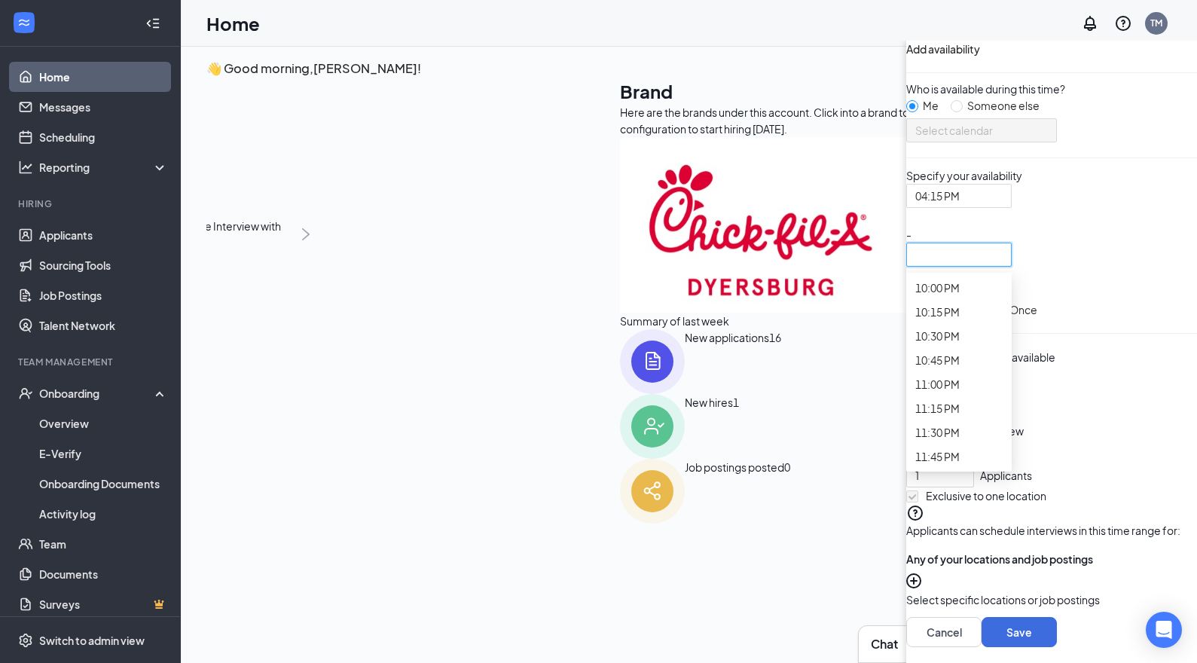
scroll to position [2179, 0]
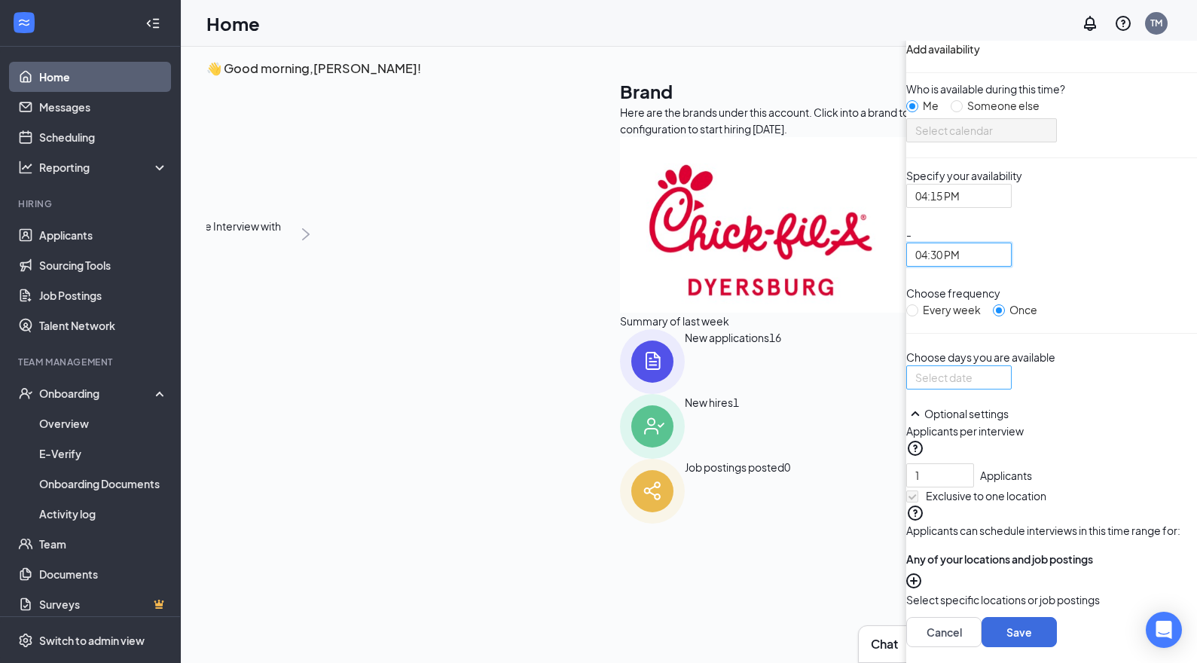
click at [915, 386] on div at bounding box center [958, 377] width 87 height 17
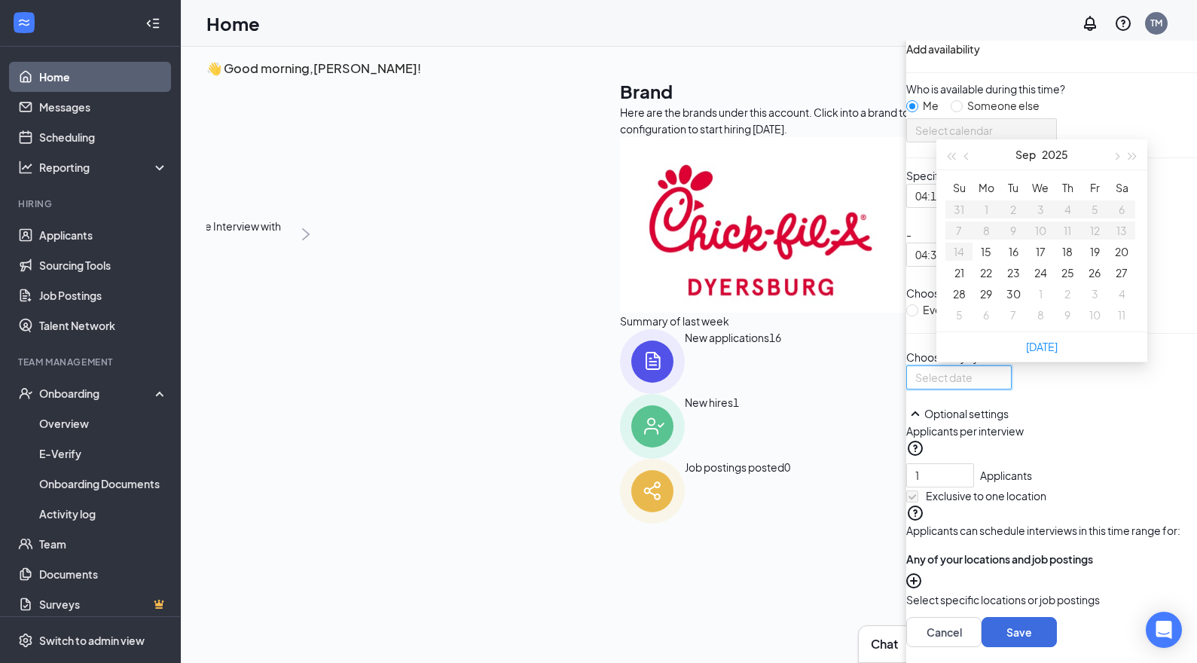
type input "[DATE]"
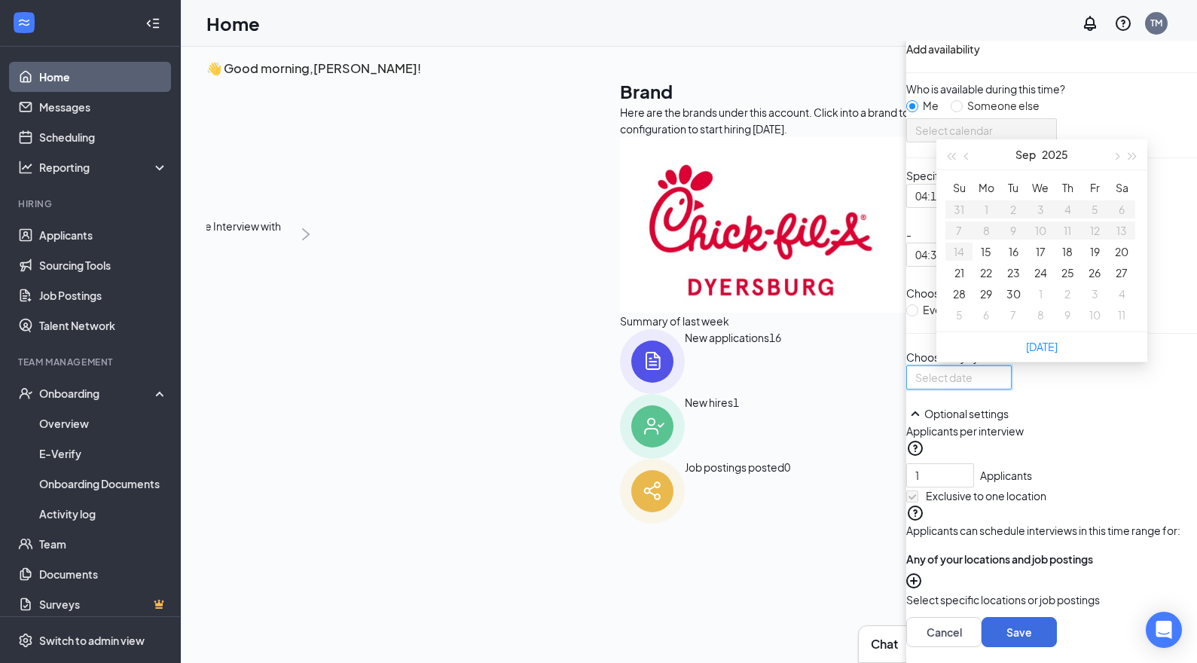
type input "[DATE]"
click at [1036, 260] on button "17" at bounding box center [1041, 251] width 10 height 17
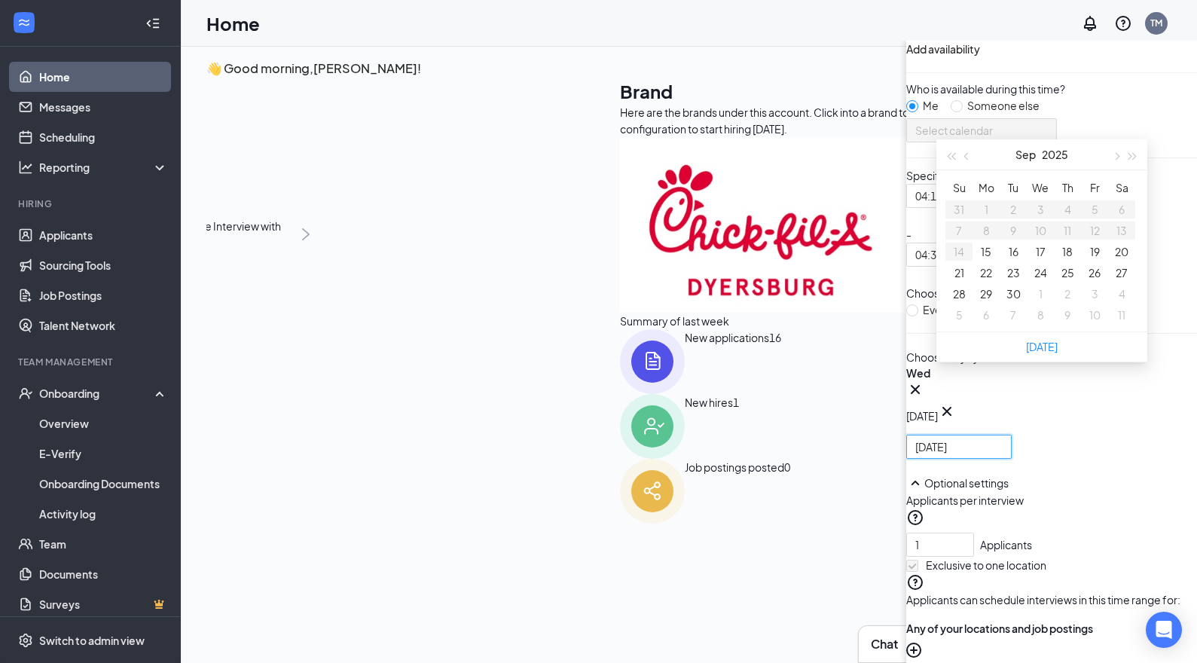
type input "[DATE]"
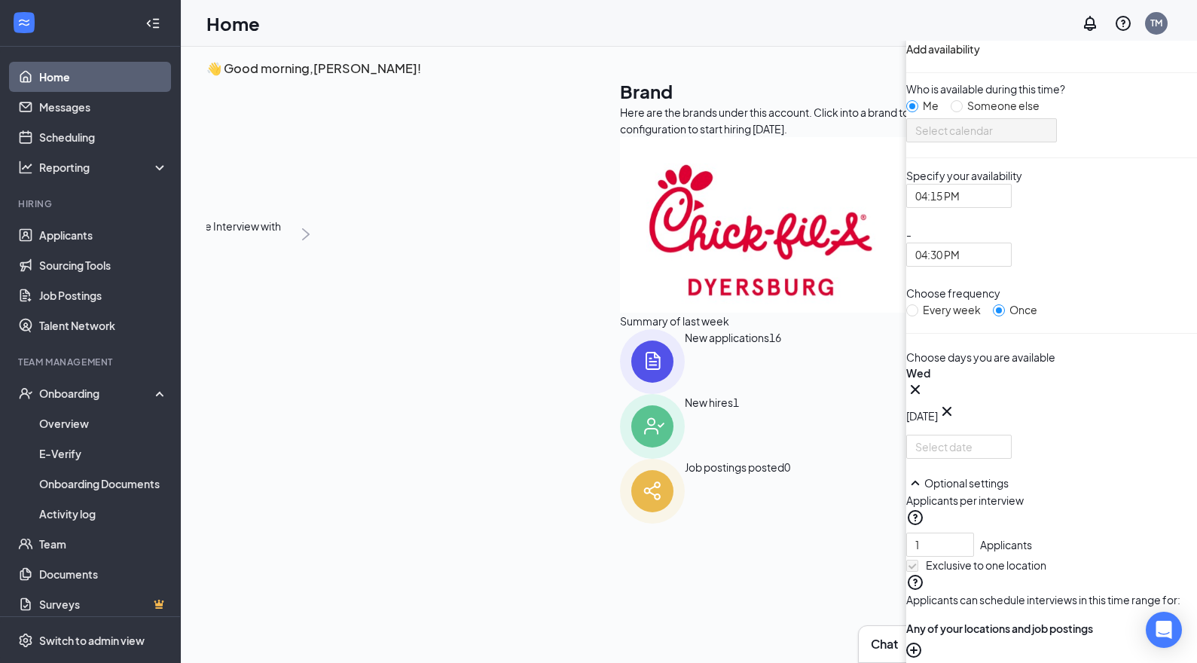
click at [906, 459] on div "Wed Sep [DATE] Mo Tu We Th Fr Sa 31 1 2 3 4 5 6 7 8 9 10 11 12 13 14 15 16 17 1…" at bounding box center [1051, 411] width 291 height 93
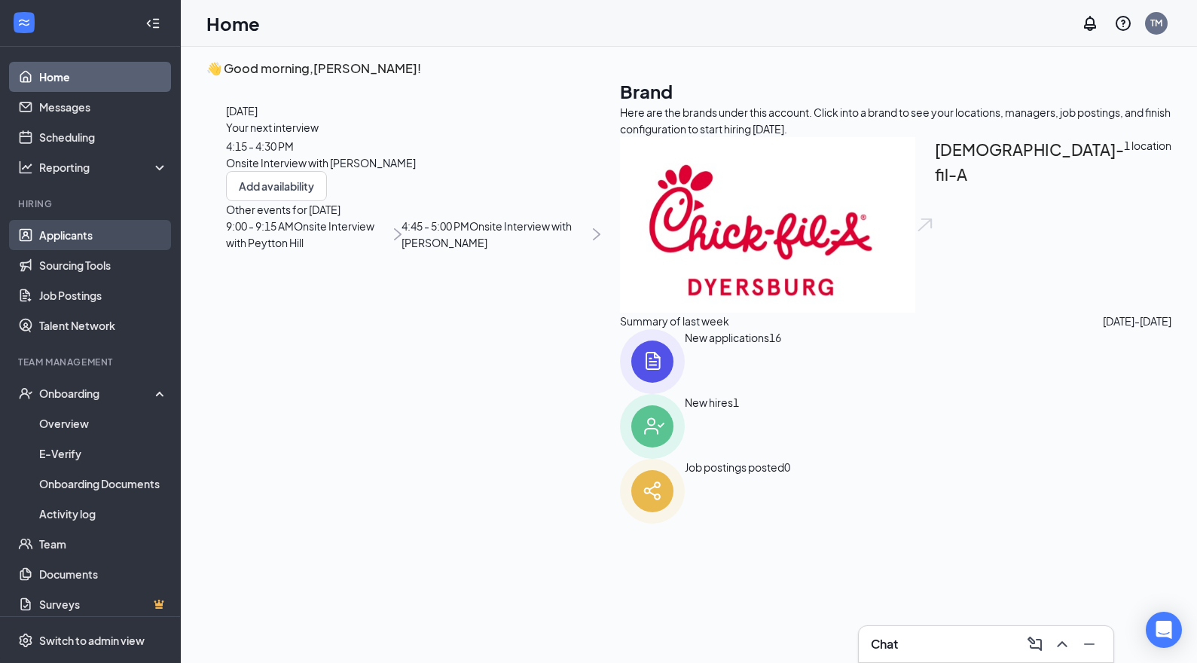
click at [75, 238] on link "Applicants" at bounding box center [103, 235] width 129 height 30
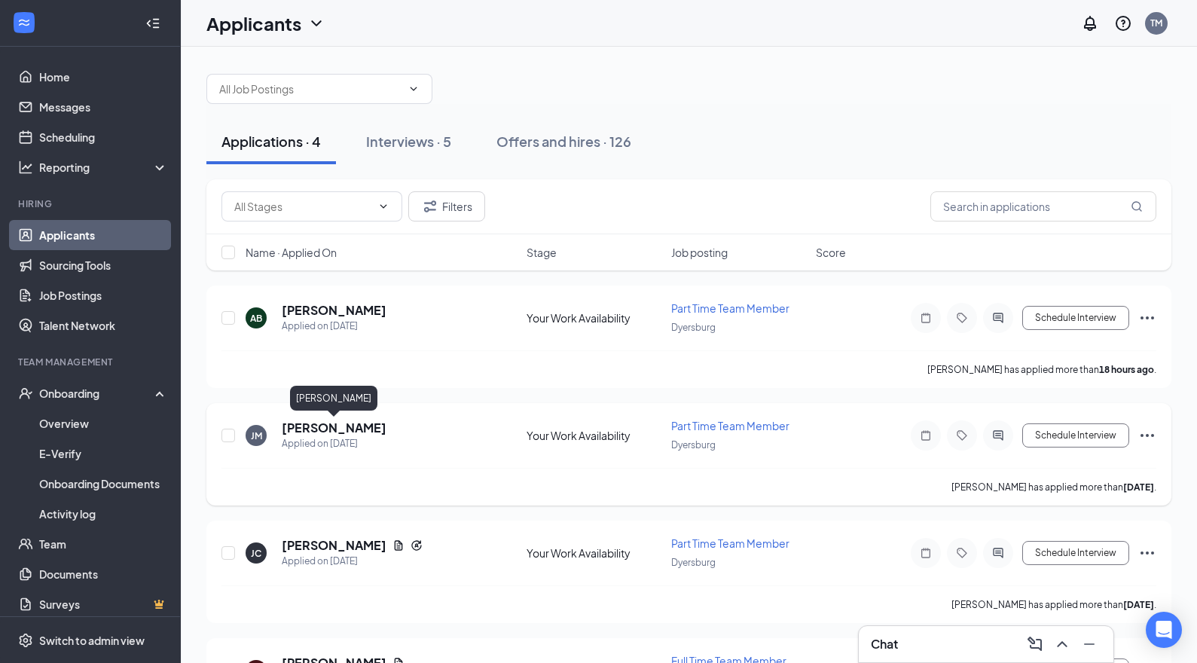
click at [362, 432] on h5 "[PERSON_NAME]" at bounding box center [334, 428] width 105 height 17
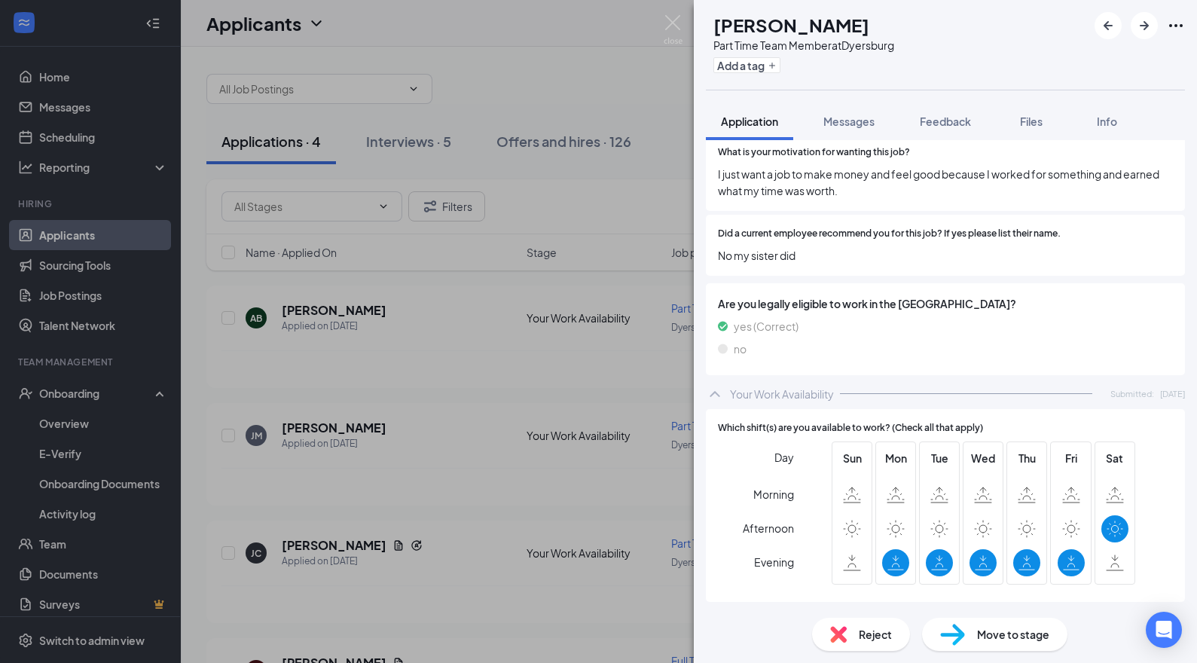
scroll to position [1863, 0]
click at [1024, 615] on div "Reject Move to stage" at bounding box center [945, 634] width 503 height 57
click at [1024, 627] on span "Move to stage" at bounding box center [1013, 634] width 72 height 17
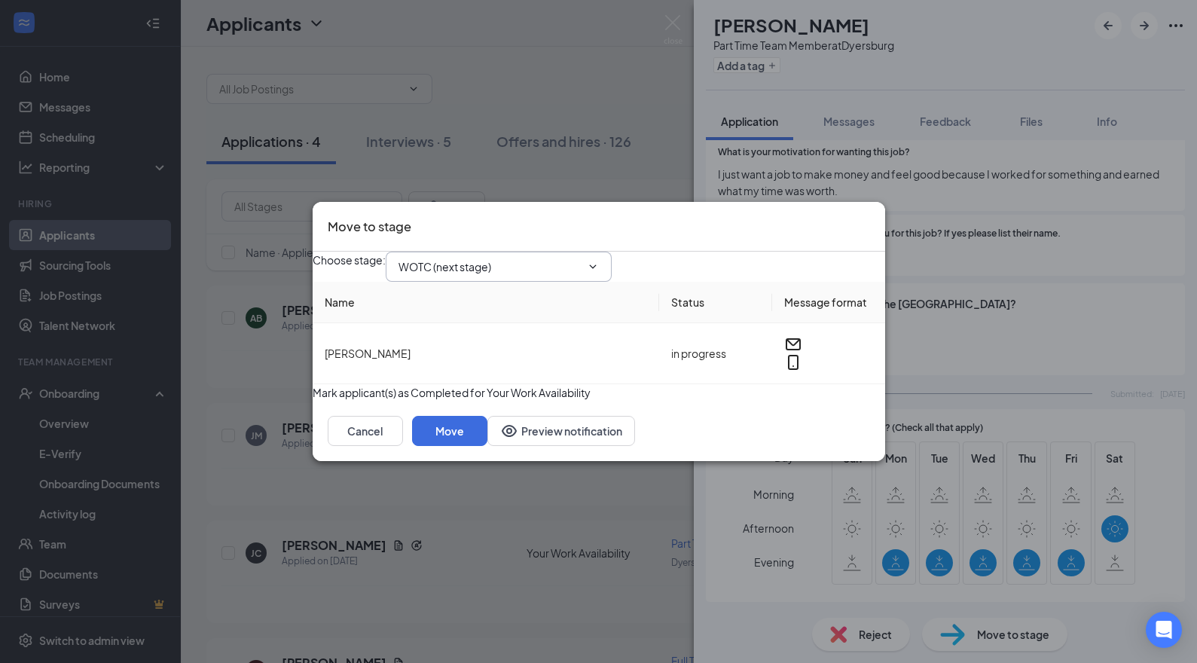
click at [599, 261] on icon "ChevronDown" at bounding box center [593, 267] width 12 height 12
click at [581, 258] on input "WOTC (next stage)" at bounding box center [489, 266] width 182 height 17
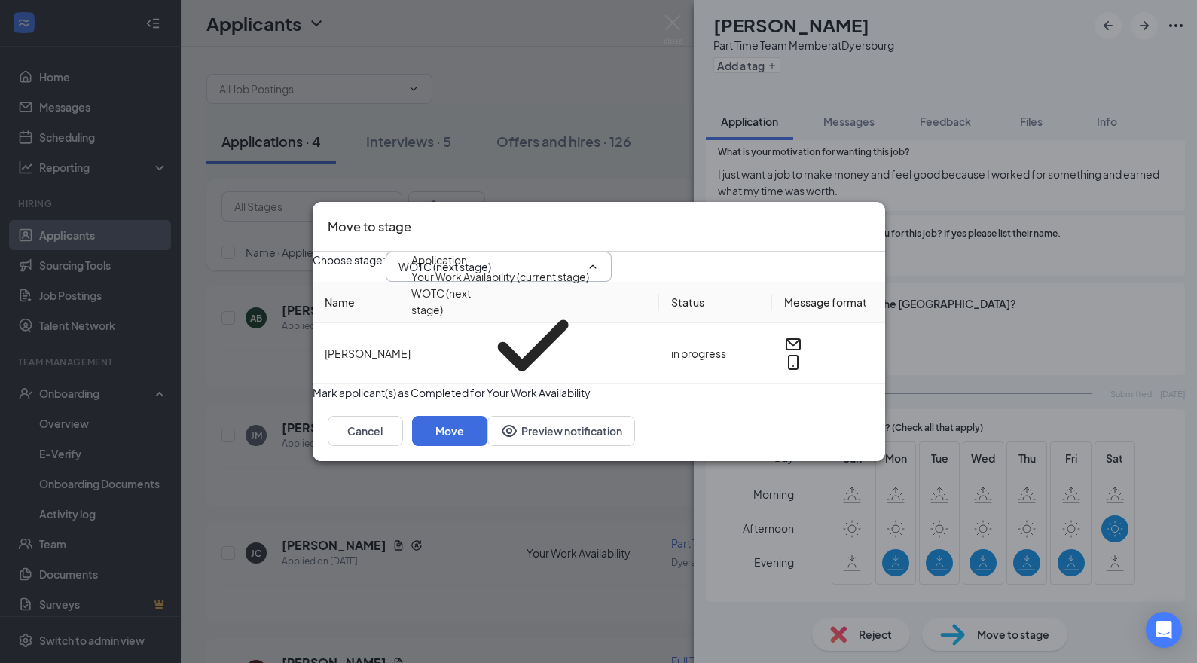
click at [492, 423] on div "Onsite Interview" at bounding box center [451, 431] width 81 height 17
type input "Onsite Interview"
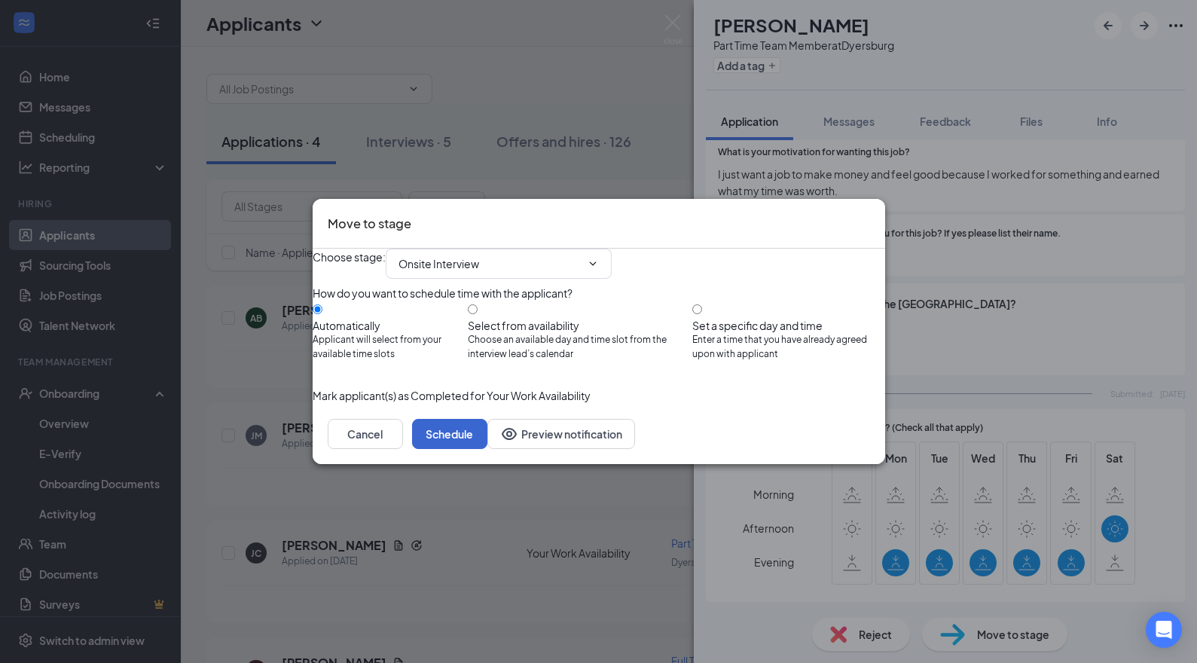
click at [487, 449] on button "Schedule" at bounding box center [449, 434] width 75 height 30
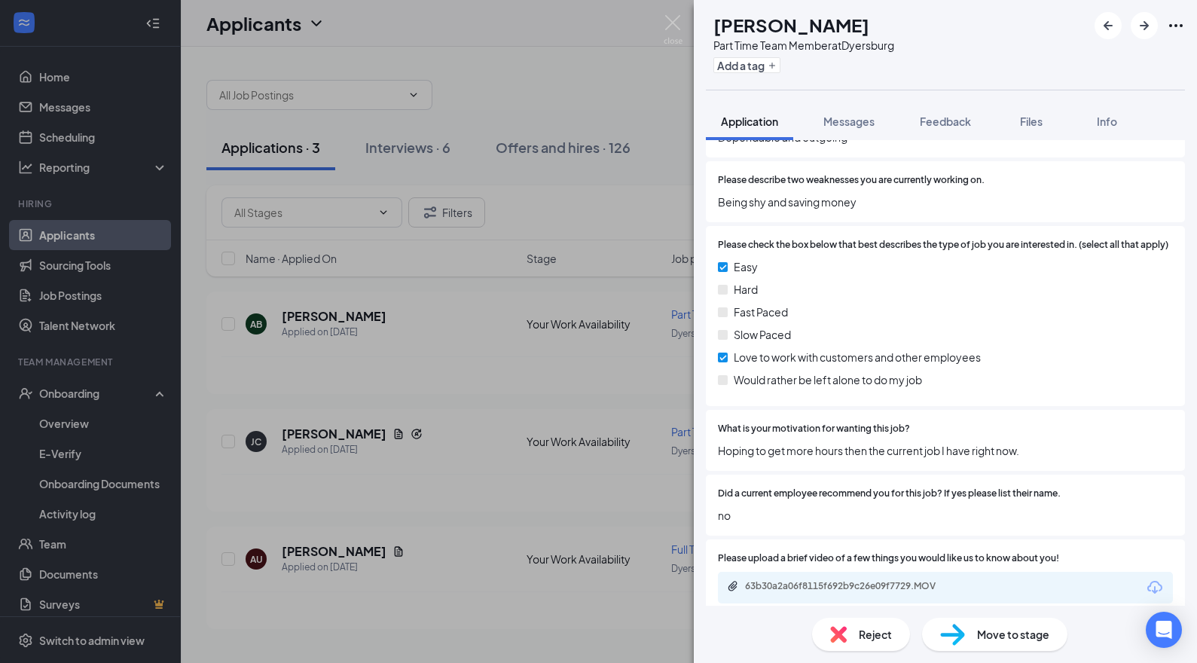
scroll to position [1612, 0]
click at [1150, 31] on icon "ArrowRight" at bounding box center [1144, 26] width 18 height 18
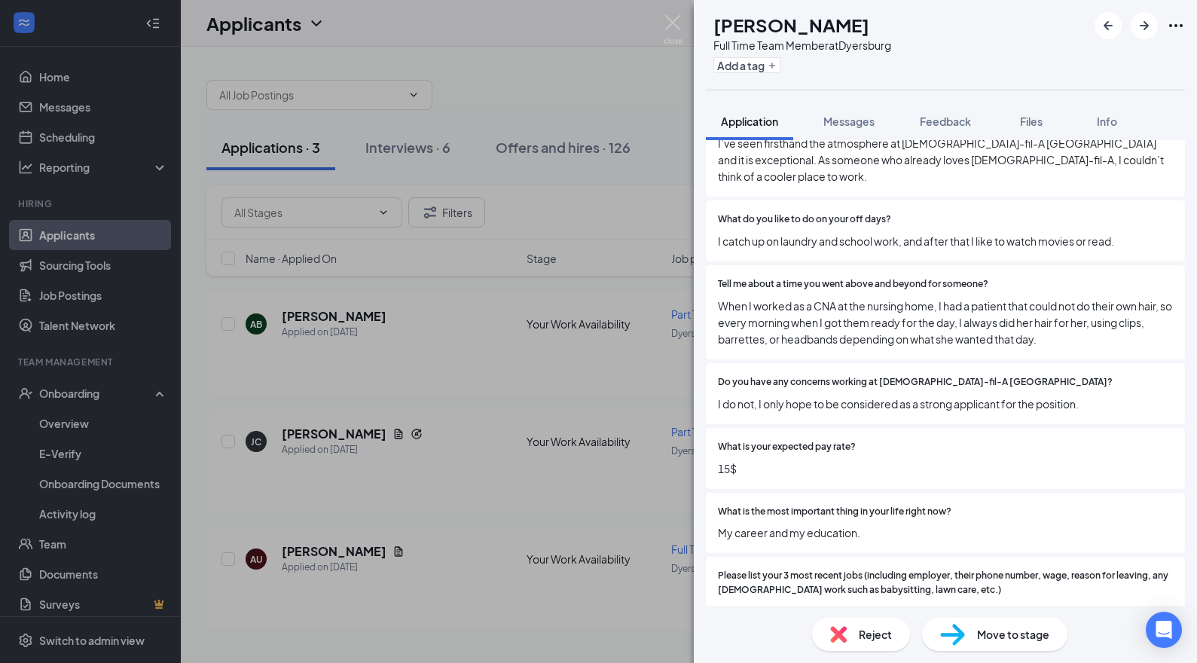
scroll to position [827, 0]
click at [1022, 640] on span "Move to stage" at bounding box center [1013, 634] width 72 height 17
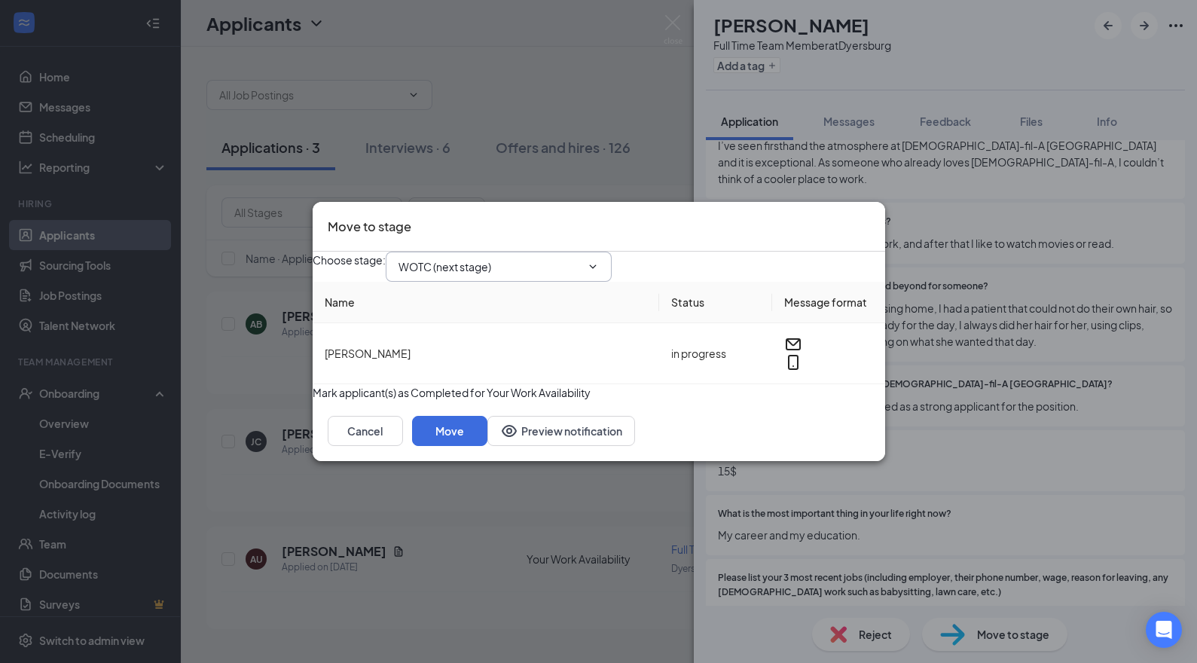
click at [612, 261] on span "WOTC (next stage)" at bounding box center [499, 267] width 226 height 30
click at [599, 261] on icon "ChevronDown" at bounding box center [593, 267] width 12 height 12
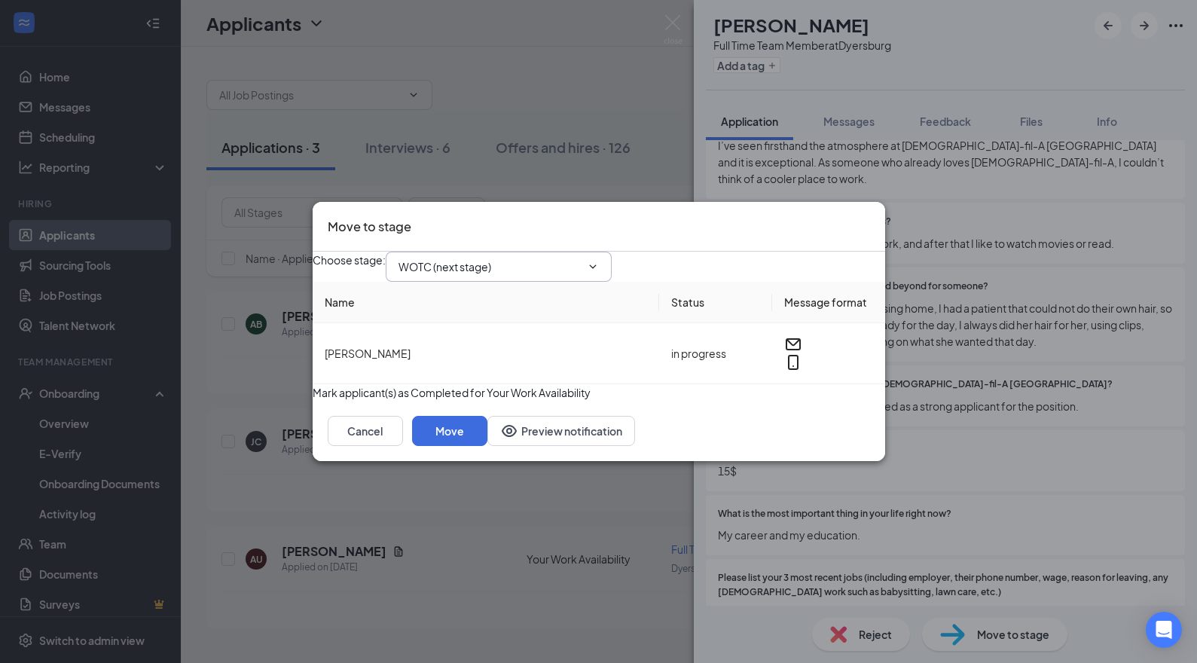
click at [612, 252] on span "WOTC (next stage)" at bounding box center [499, 267] width 226 height 30
click at [599, 261] on icon "ChevronDown" at bounding box center [593, 267] width 12 height 12
click at [526, 261] on input "WOTC (next stage)" at bounding box center [489, 266] width 182 height 17
click at [492, 423] on div "Onsite Interview" at bounding box center [451, 431] width 81 height 17
type input "Onsite Interview"
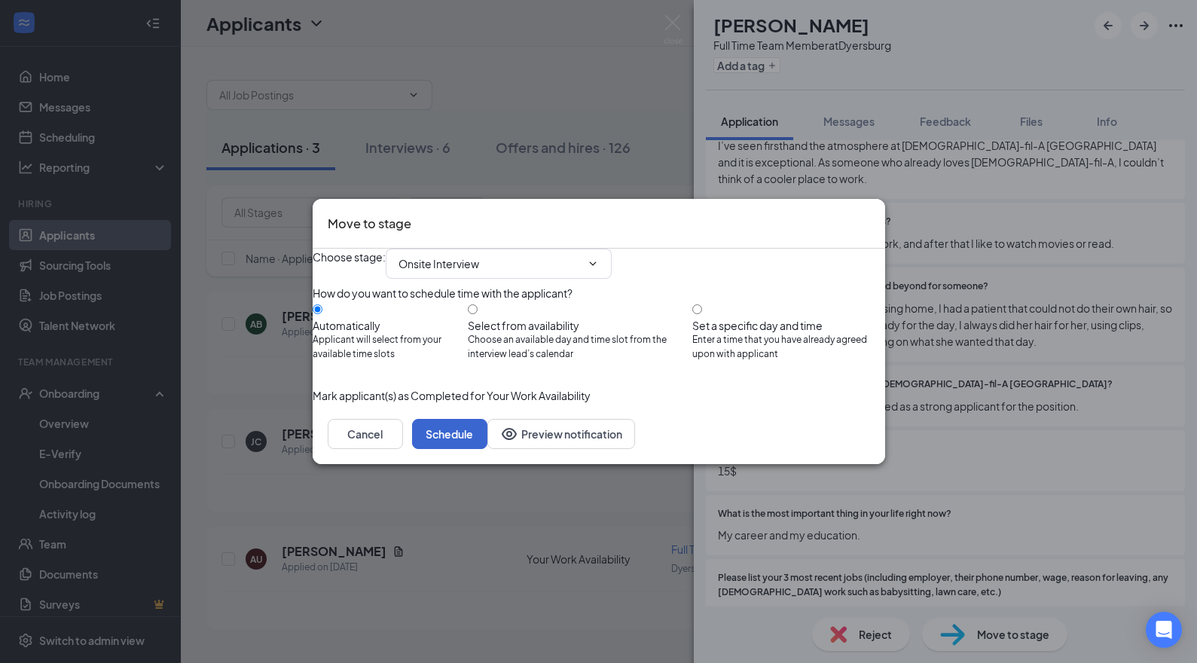
click at [487, 449] on button "Schedule" at bounding box center [449, 434] width 75 height 30
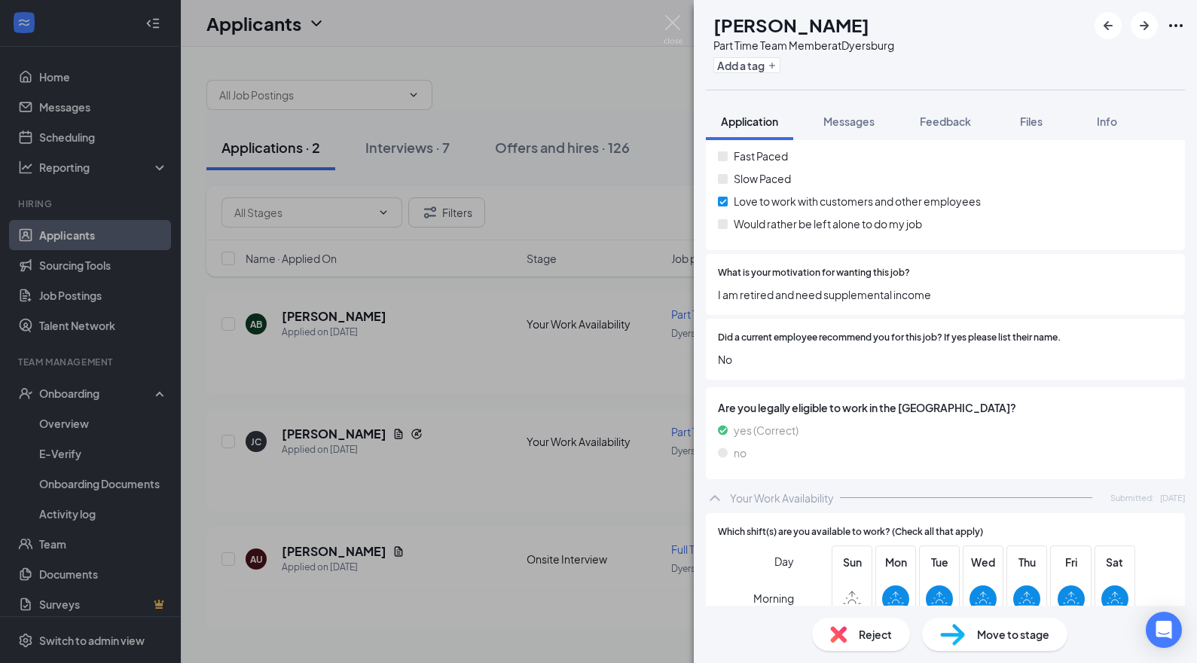
scroll to position [1863, 0]
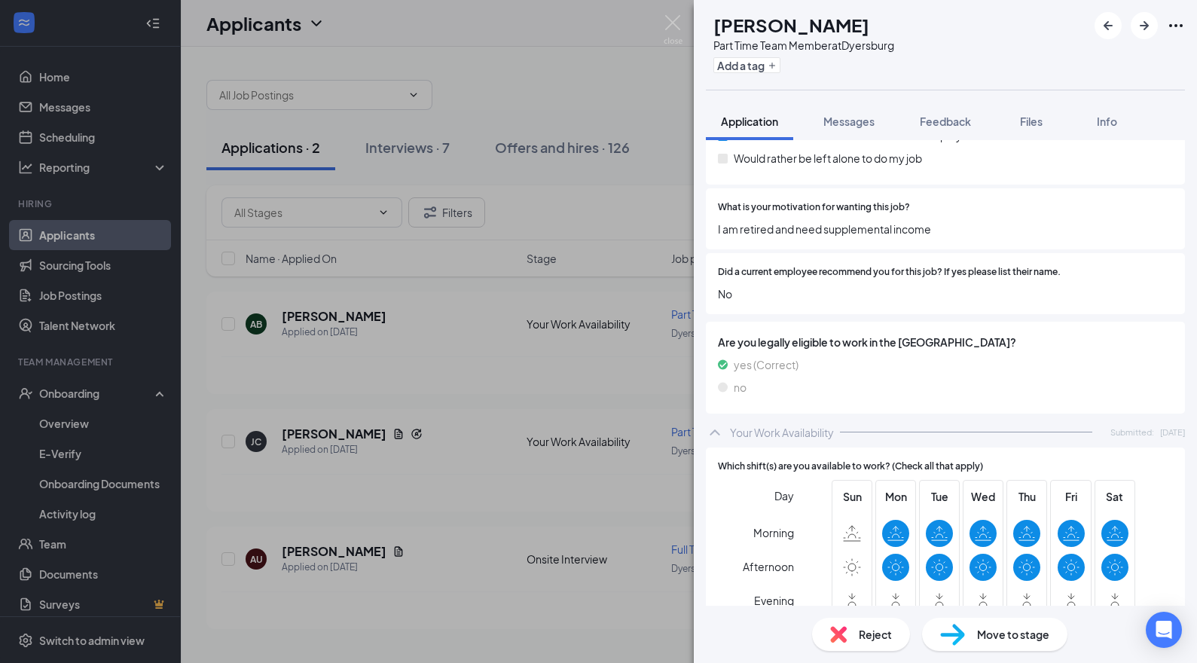
click at [516, 514] on div "AB [PERSON_NAME] Part Time Team Member at [GEOGRAPHIC_DATA] Add a tag Applicati…" at bounding box center [598, 331] width 1197 height 663
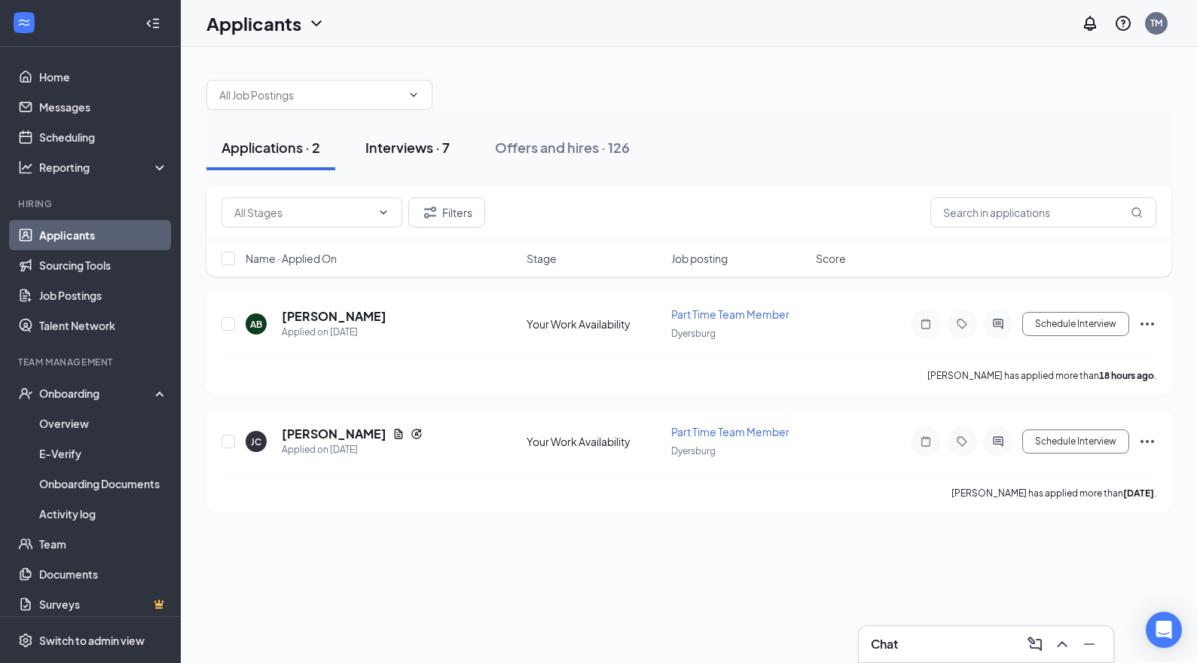
click at [417, 145] on div "Interviews · 7" at bounding box center [407, 147] width 84 height 19
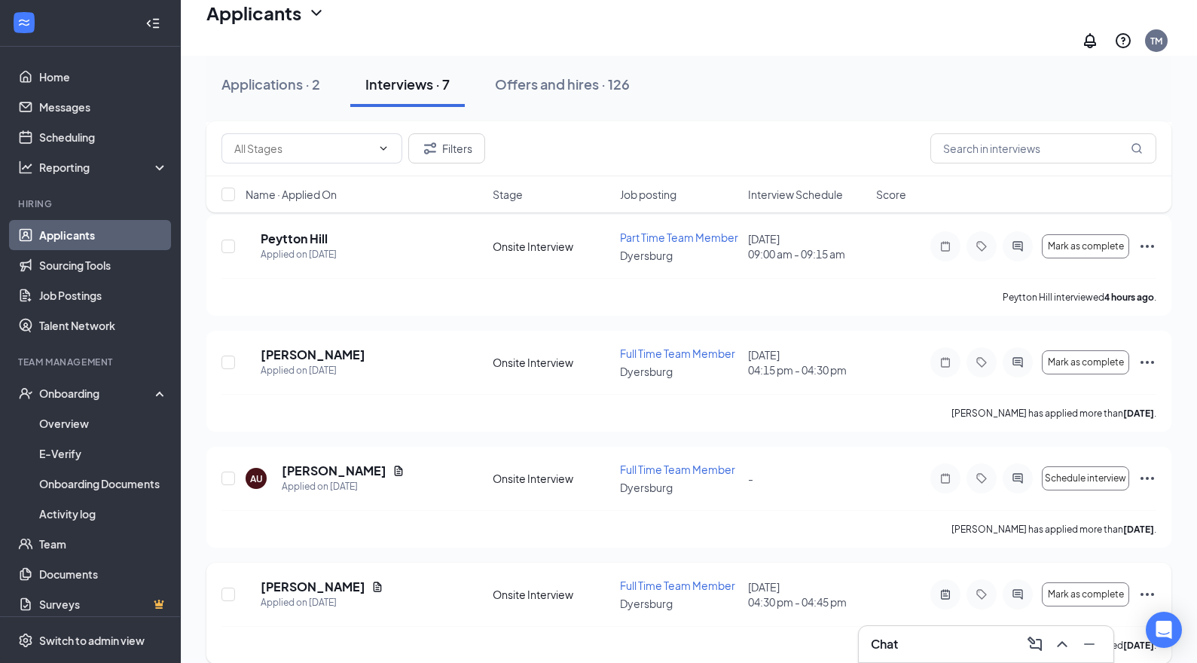
scroll to position [433, 0]
click at [333, 596] on div "Applied on [DATE]" at bounding box center [322, 603] width 123 height 15
click at [338, 579] on h5 "[PERSON_NAME]" at bounding box center [313, 587] width 105 height 17
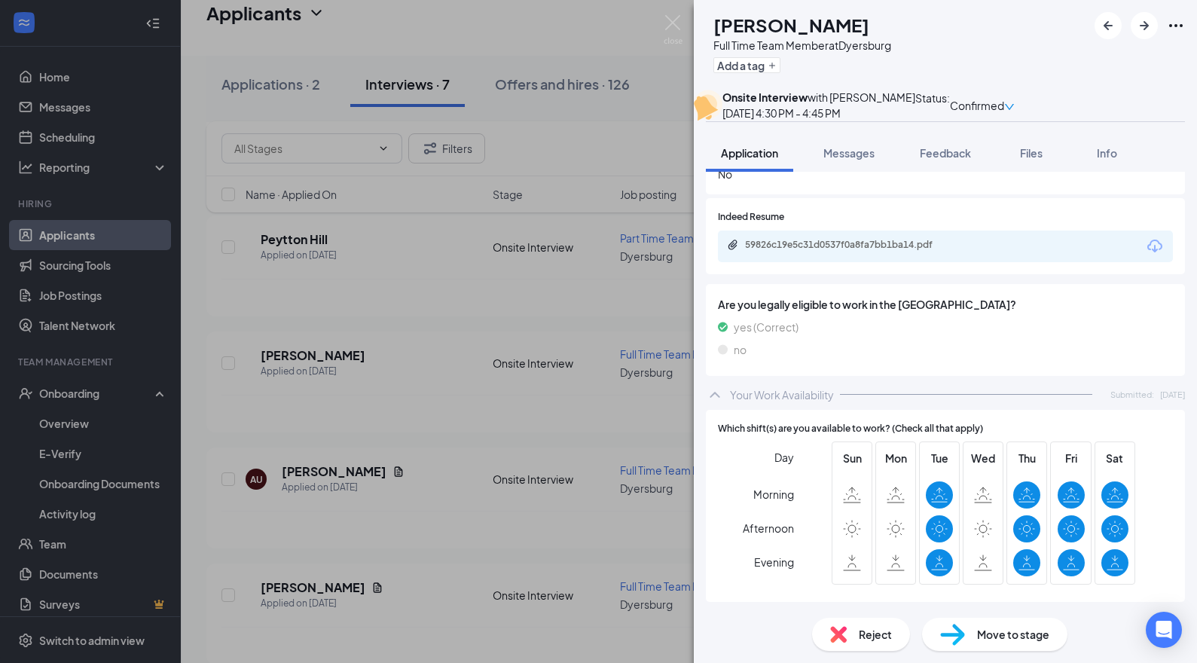
scroll to position [2172, 0]
click at [954, 160] on span "Feedback" at bounding box center [945, 153] width 51 height 14
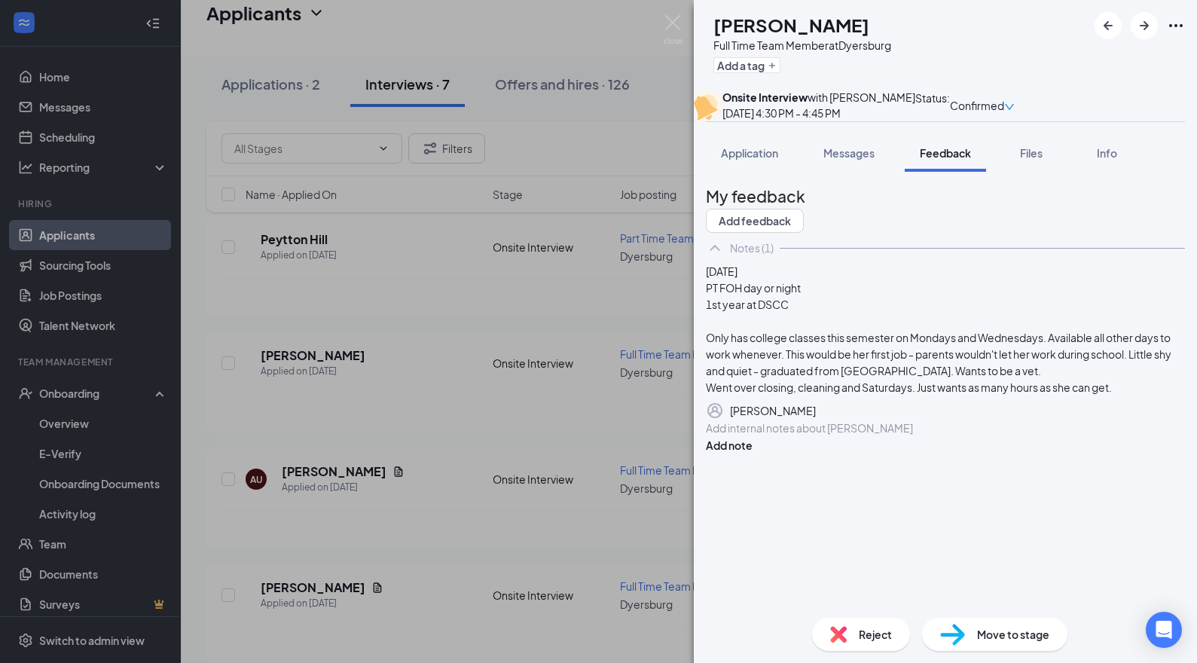
scroll to position [5, 0]
click at [1024, 629] on span "Move to stage" at bounding box center [1013, 634] width 72 height 17
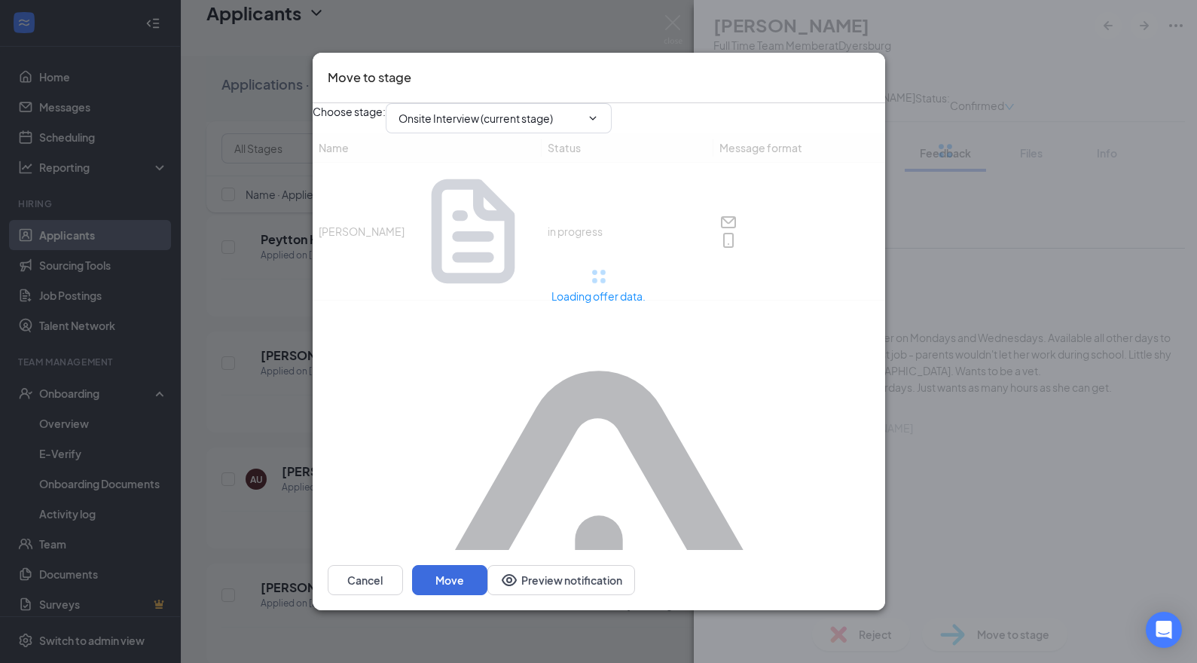
type input "Offer Letter (next stage)"
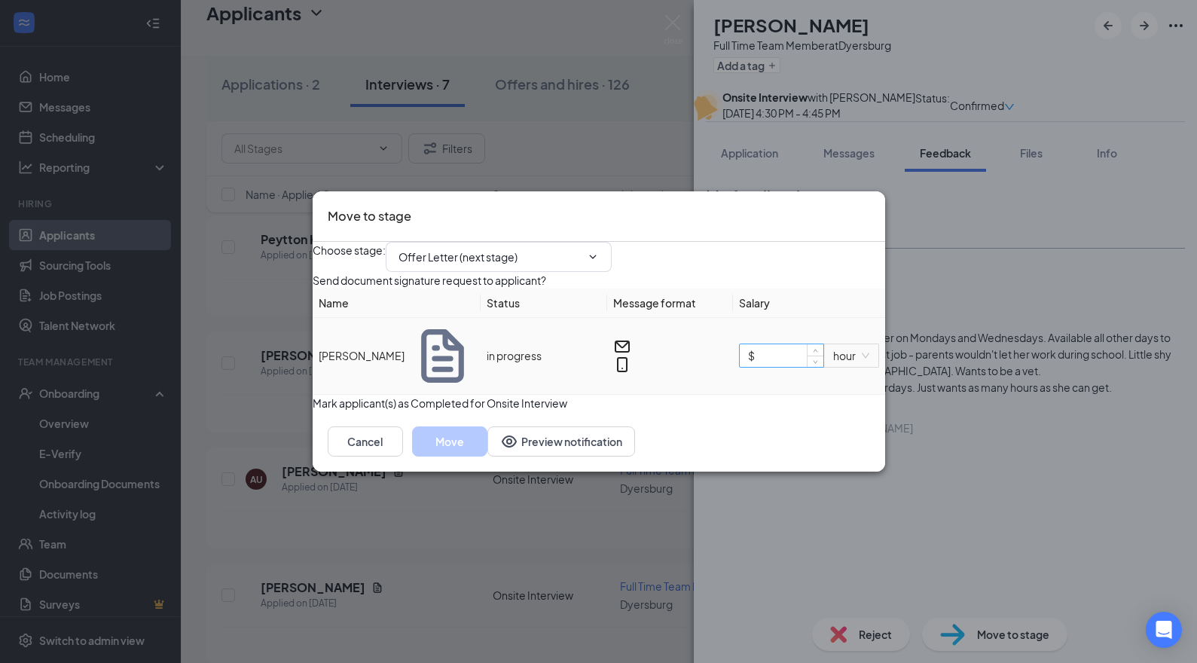
click at [759, 367] on input "$" at bounding box center [781, 355] width 83 height 23
type input "$ 10.5"
click at [403, 456] on button "Cancel" at bounding box center [365, 441] width 75 height 30
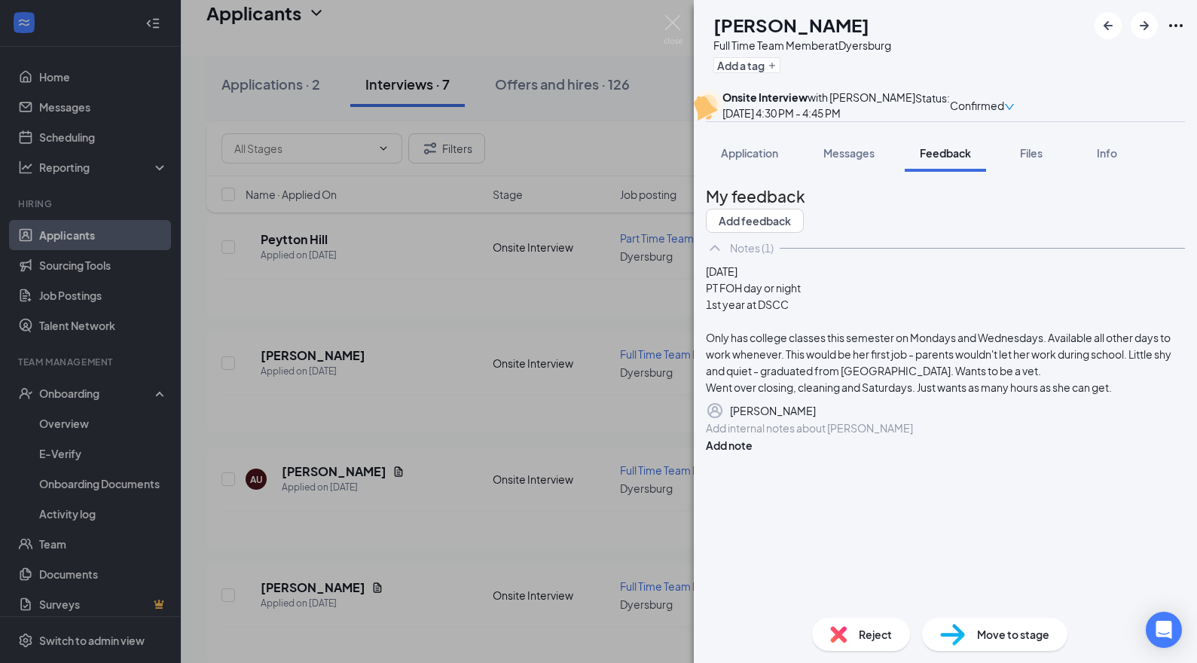
scroll to position [0, 0]
click at [752, 160] on span "Application" at bounding box center [749, 153] width 57 height 14
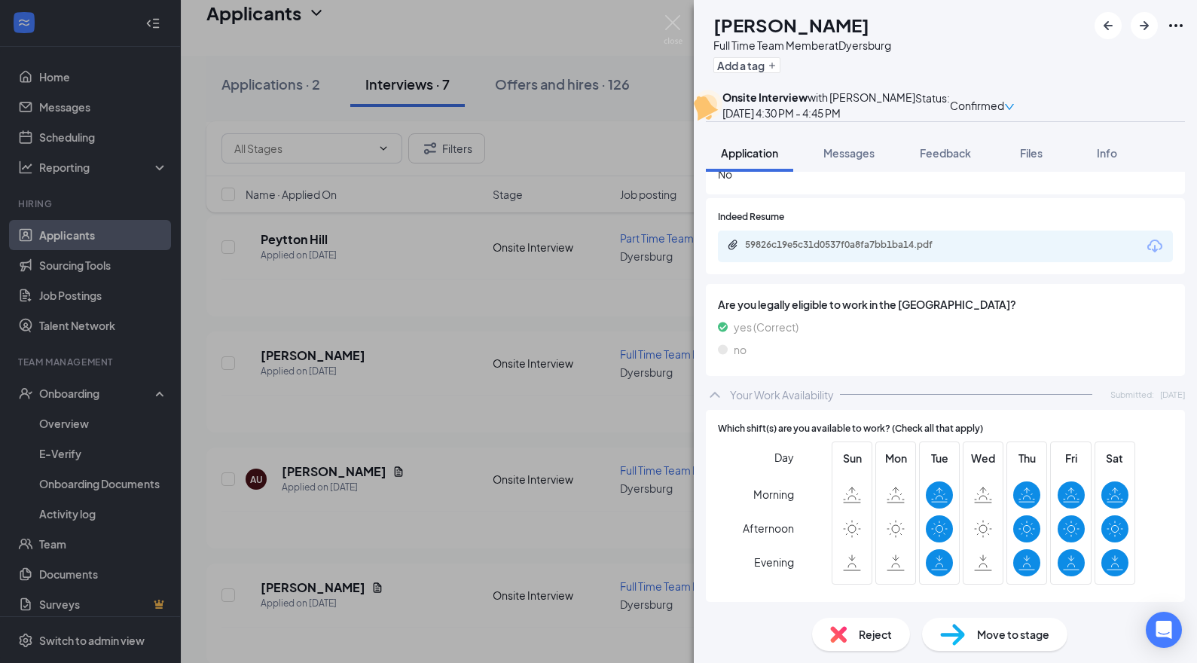
scroll to position [2172, 0]
click at [1018, 633] on span "Move to stage" at bounding box center [1013, 634] width 72 height 17
type input "Offer Letter (next stage)"
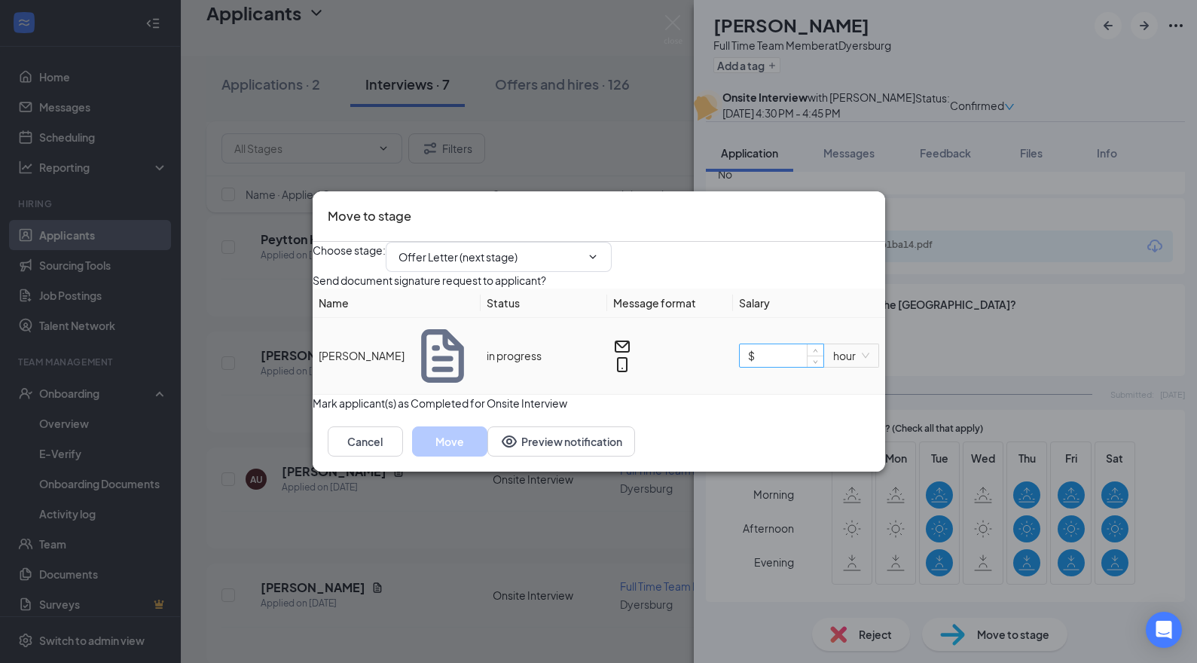
click at [770, 366] on input "$" at bounding box center [781, 355] width 83 height 23
type input "$ 10.5"
click at [487, 456] on button "Move" at bounding box center [449, 441] width 75 height 30
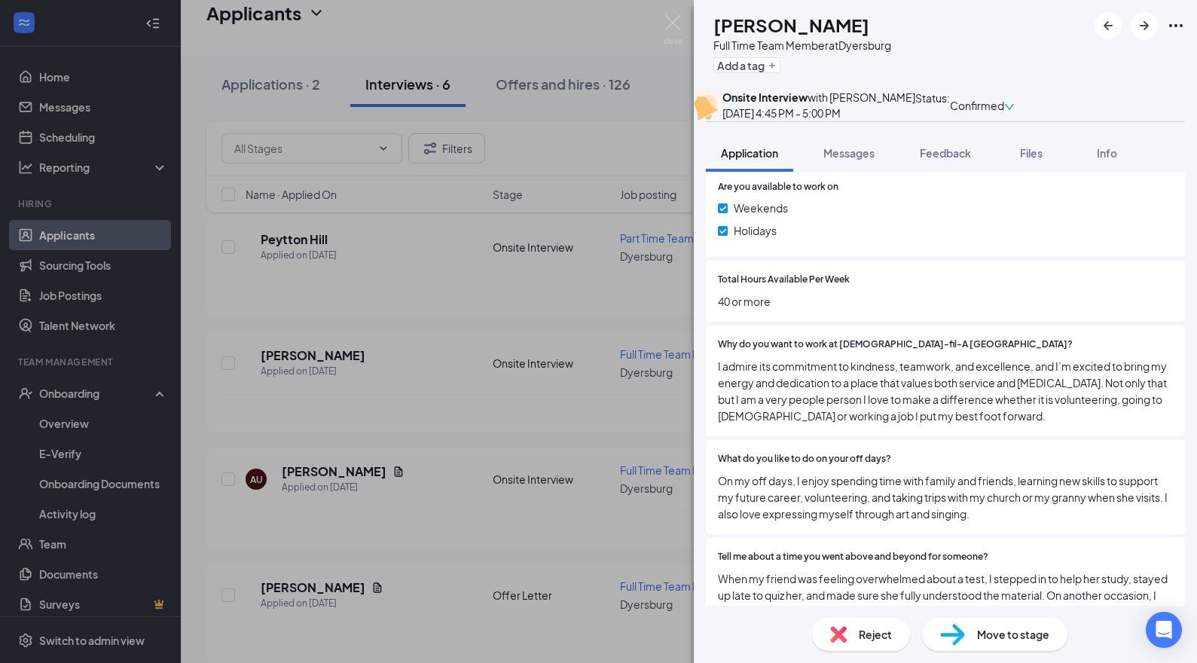
scroll to position [640, 0]
click at [524, 410] on div "AS [PERSON_NAME] Full Time Team Member at [GEOGRAPHIC_DATA] Add a tag Onsite In…" at bounding box center [598, 331] width 1197 height 663
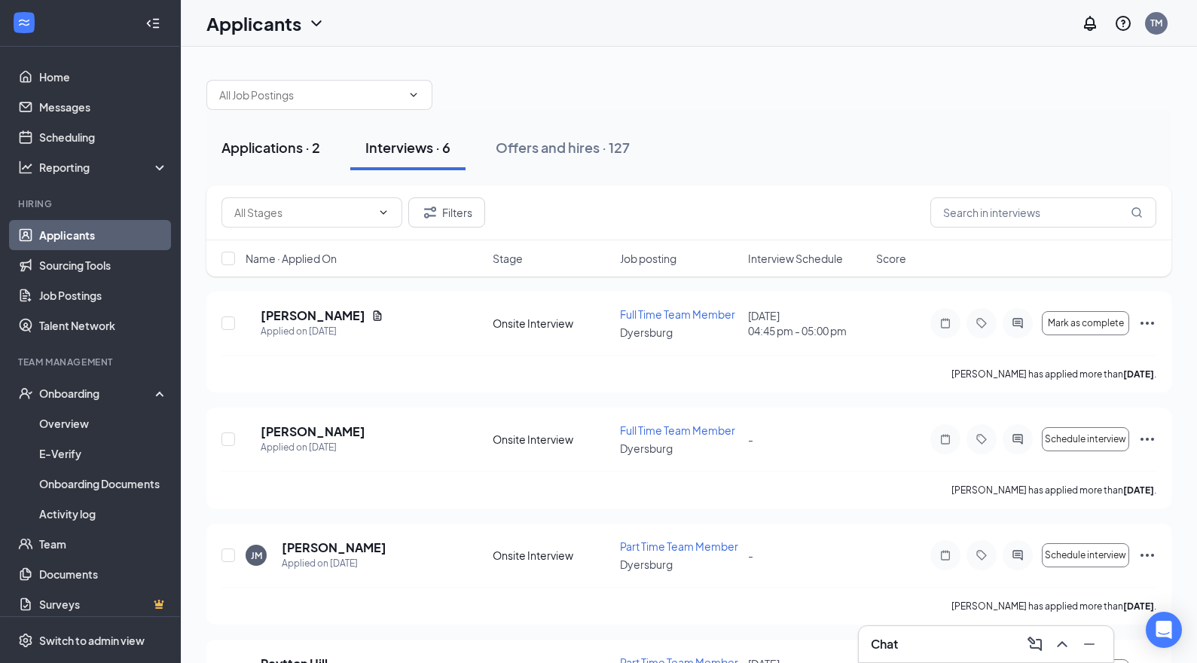
click at [295, 151] on div "Applications · 2" at bounding box center [270, 147] width 99 height 19
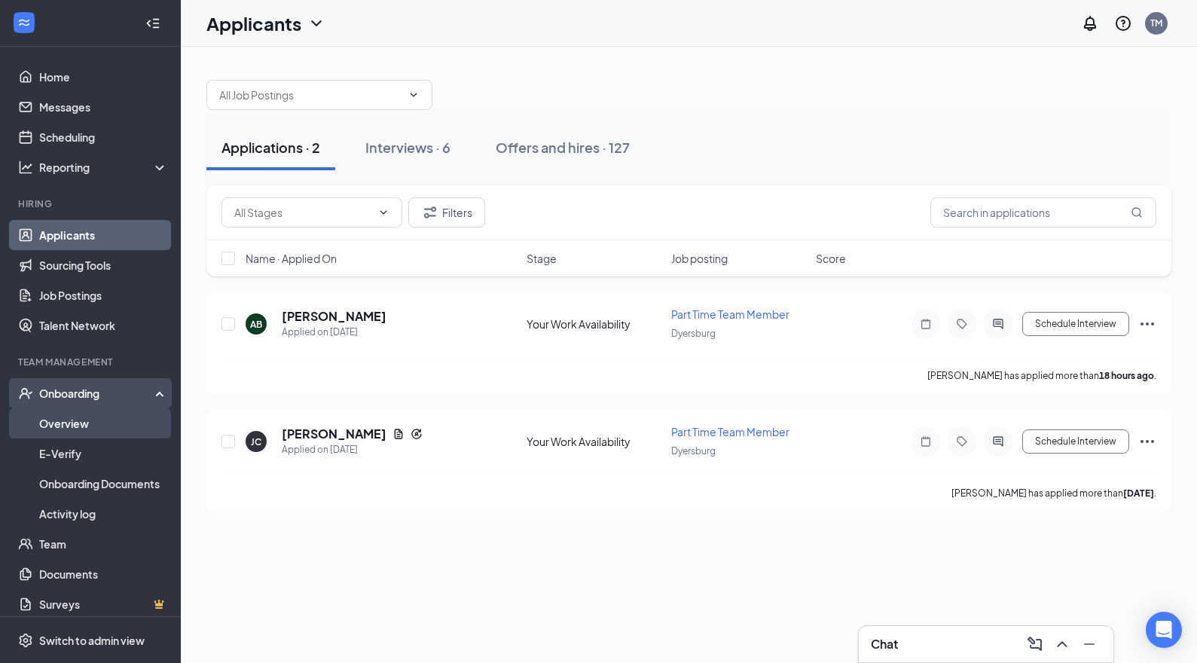
click at [78, 421] on link "Overview" at bounding box center [103, 423] width 129 height 30
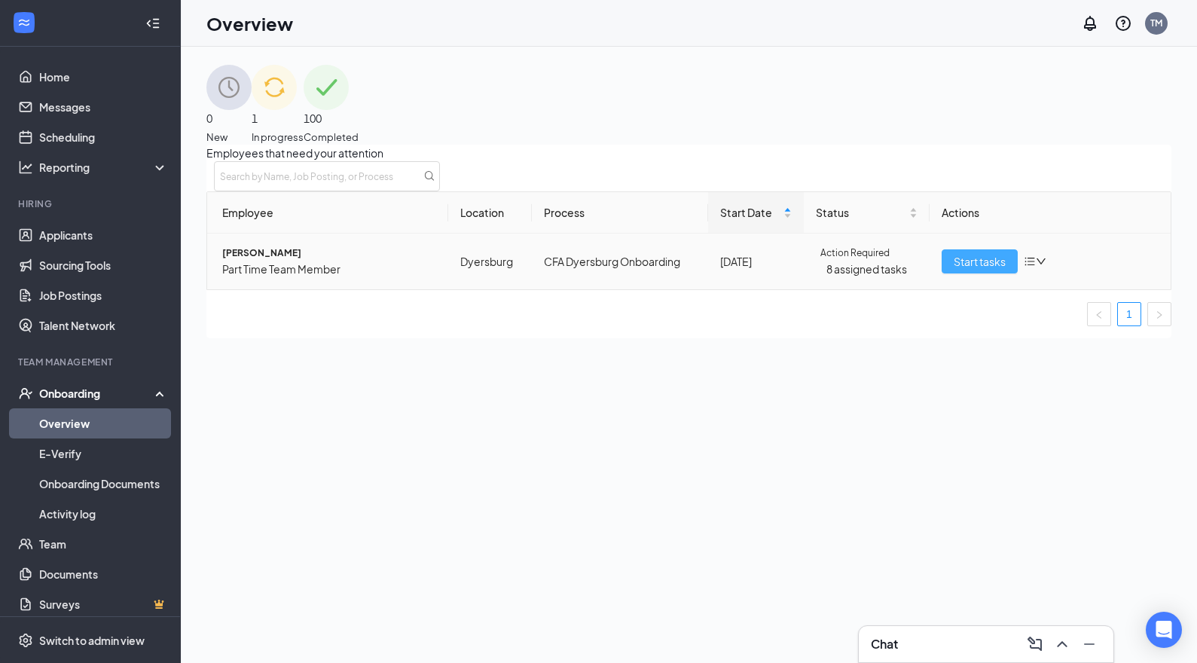
click at [955, 270] on span "Start tasks" at bounding box center [980, 261] width 52 height 17
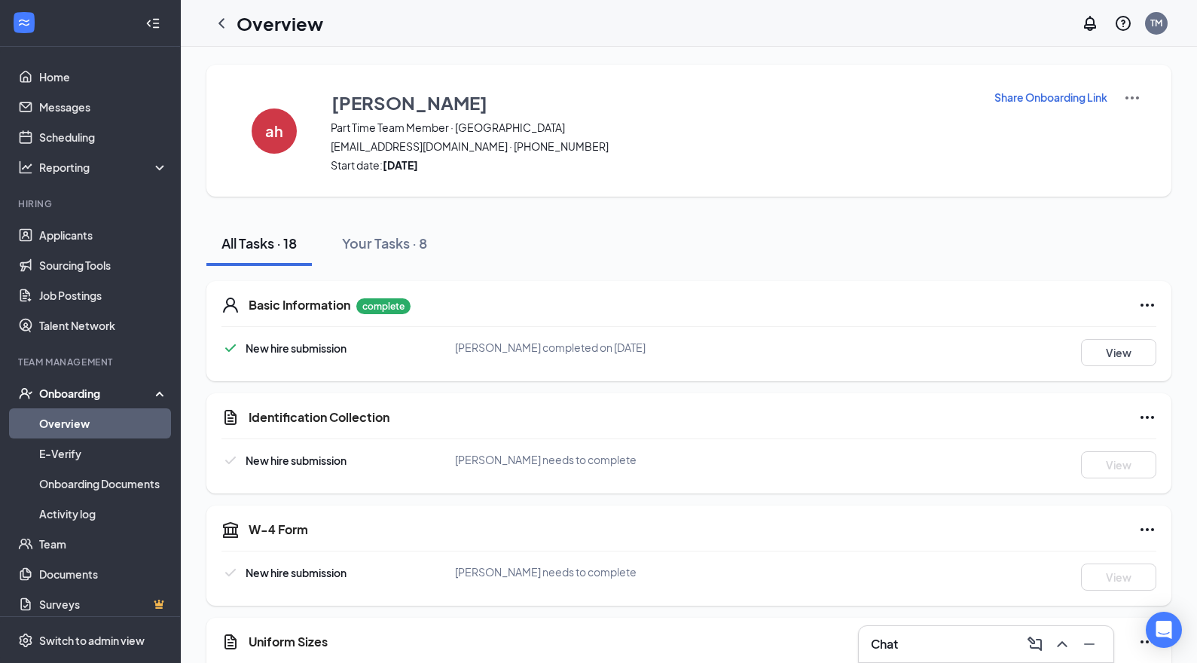
click at [943, 641] on div "Chat" at bounding box center [986, 644] width 231 height 24
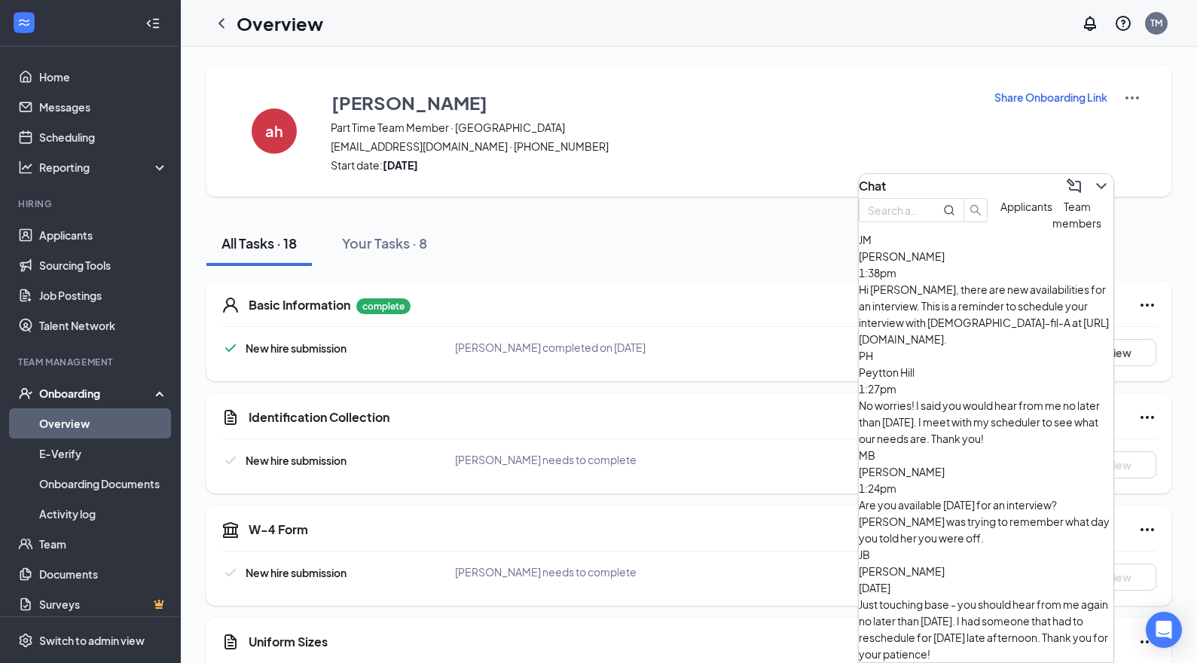
click at [1052, 230] on span "Team members" at bounding box center [1076, 215] width 49 height 30
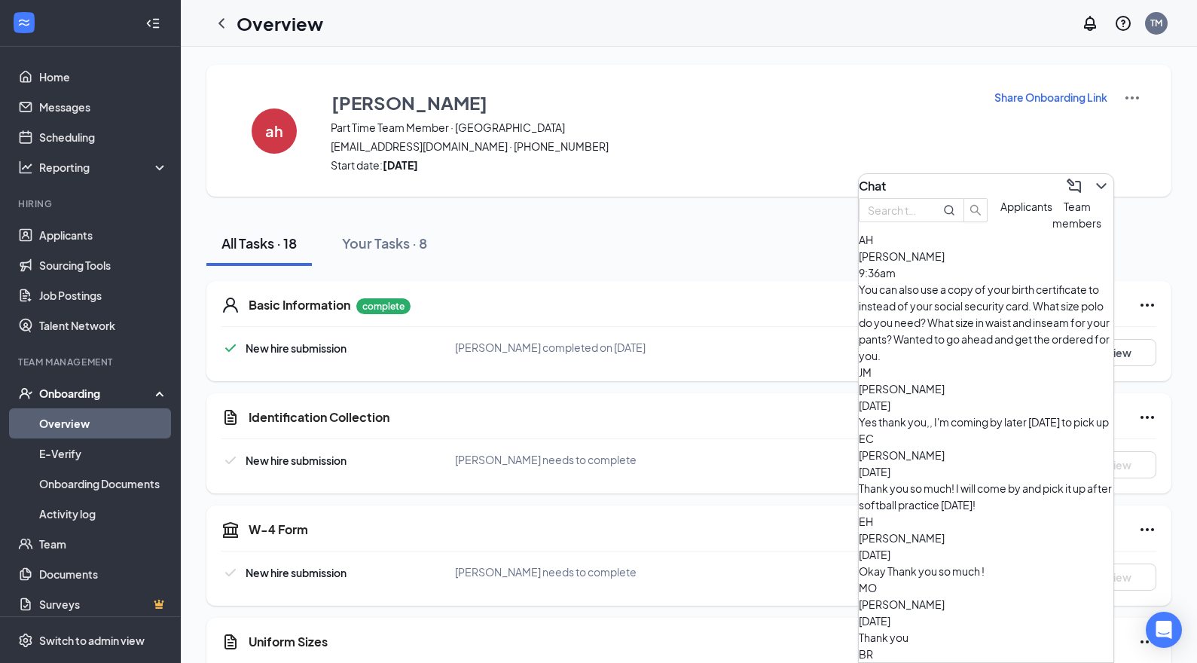
click at [939, 321] on div "You can also use a copy of your birth certificate to instead of your social sec…" at bounding box center [986, 322] width 255 height 83
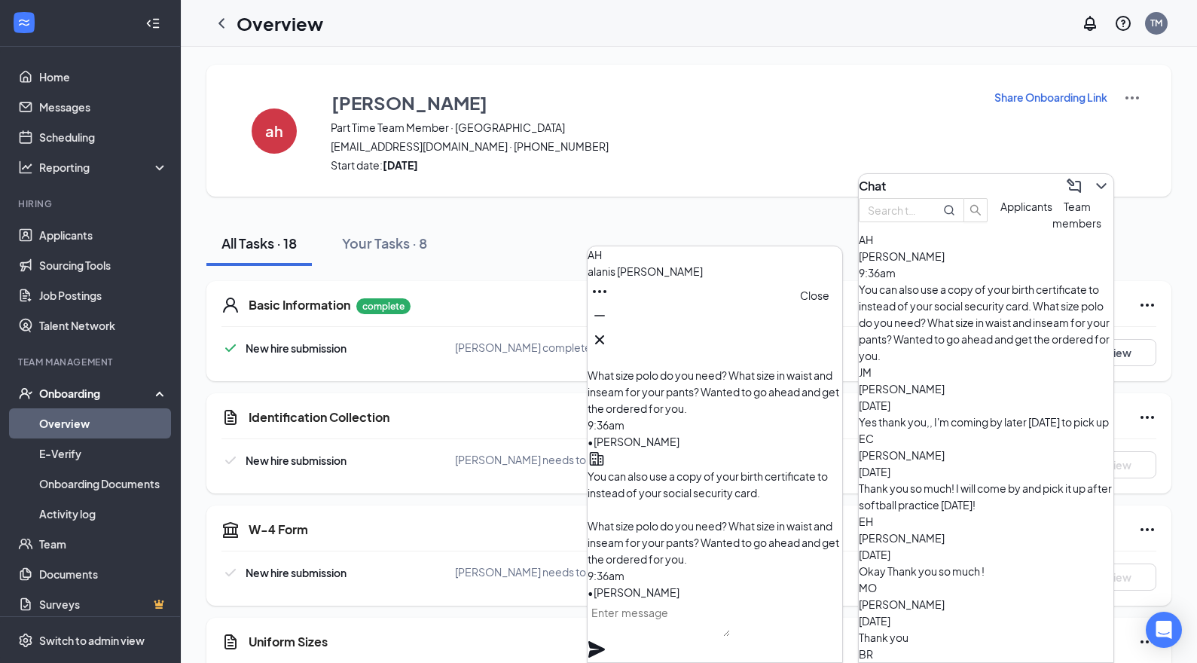
click at [609, 331] on icon "Cross" at bounding box center [600, 340] width 18 height 18
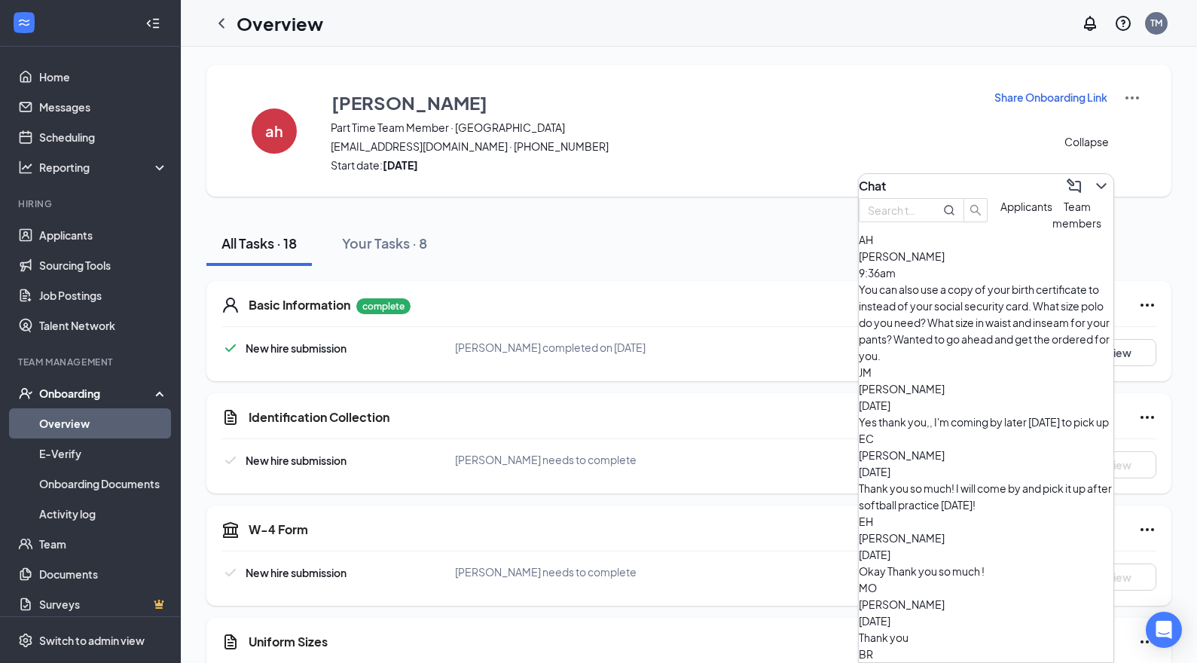
click at [1094, 180] on icon "ChevronDown" at bounding box center [1101, 186] width 18 height 18
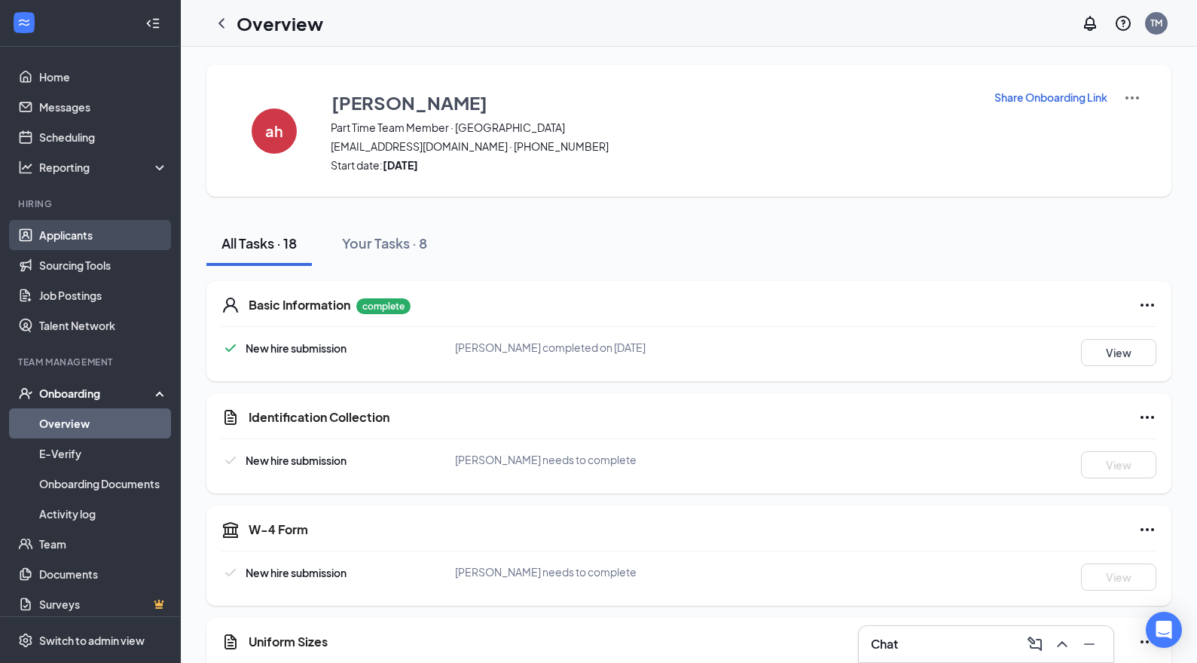
click at [79, 236] on link "Applicants" at bounding box center [103, 235] width 129 height 30
